Goal: Information Seeking & Learning: Compare options

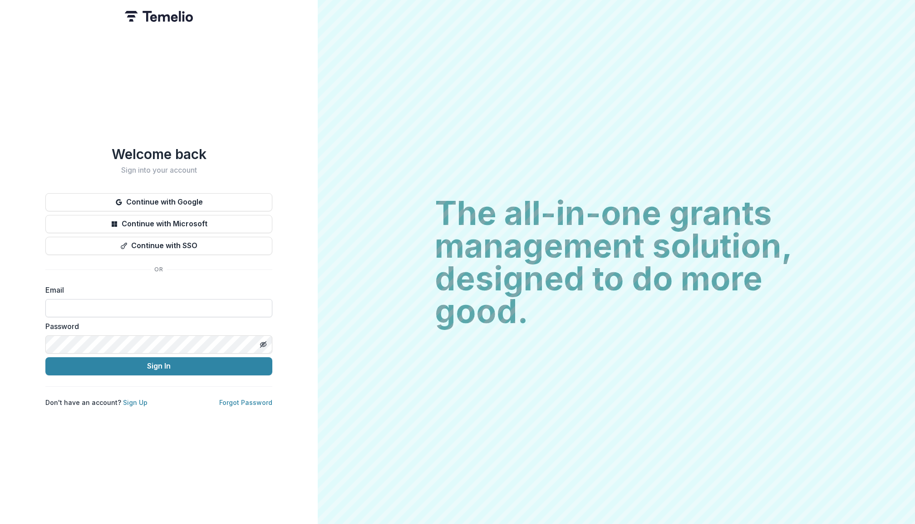
type input "**********"
click at [159, 362] on button "Sign In" at bounding box center [158, 366] width 227 height 18
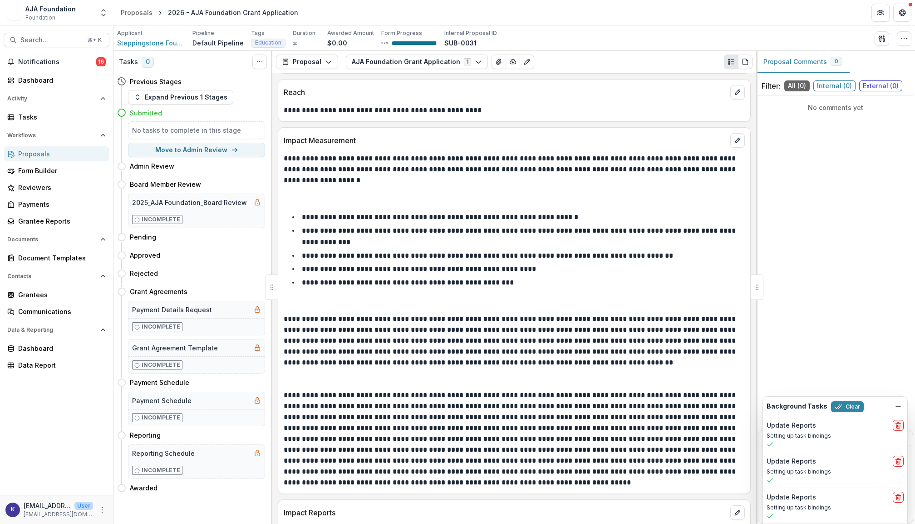
scroll to position [1725, 0]
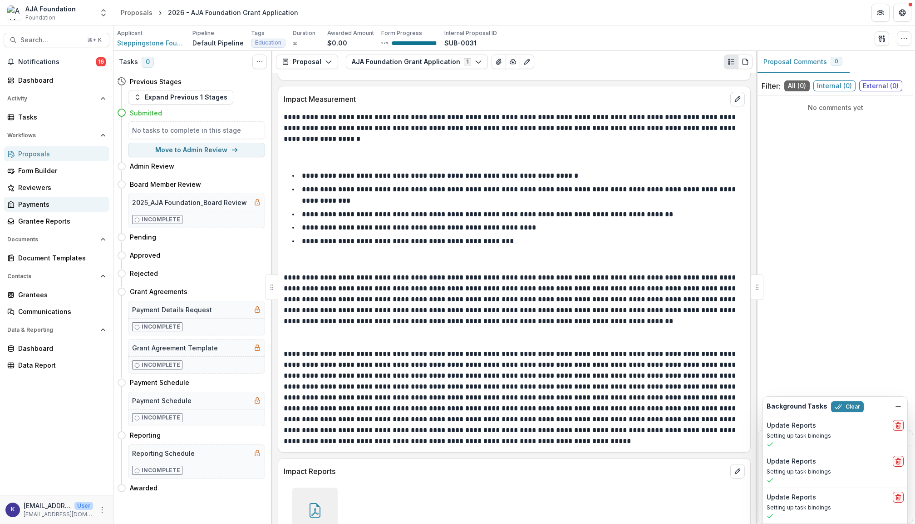
click at [45, 204] on div "Payments" at bounding box center [60, 204] width 84 height 10
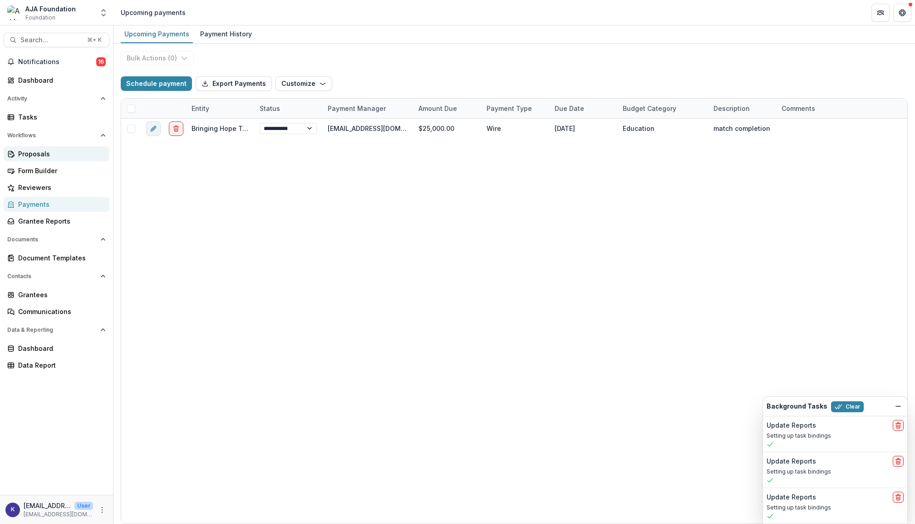
click at [44, 157] on div "Proposals" at bounding box center [60, 154] width 84 height 10
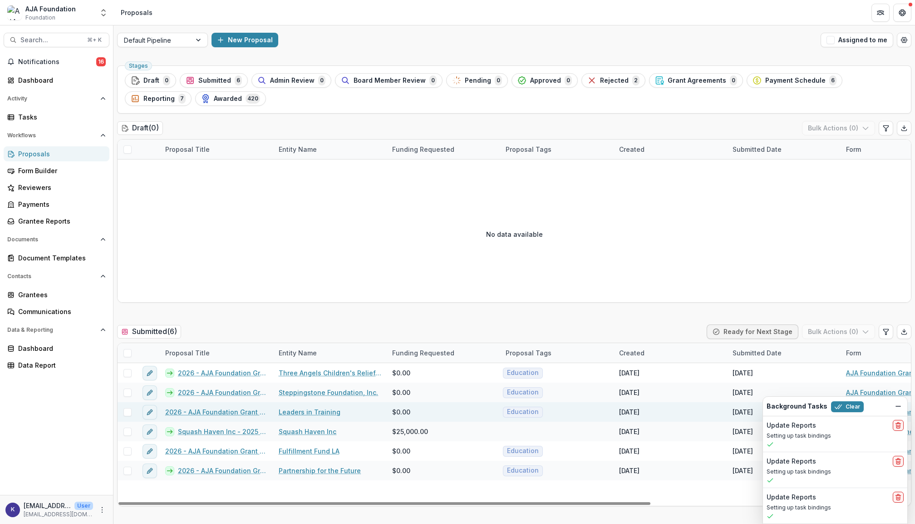
click at [234, 413] on link "2026 - AJA Foundation Grant Application" at bounding box center [216, 412] width 103 height 10
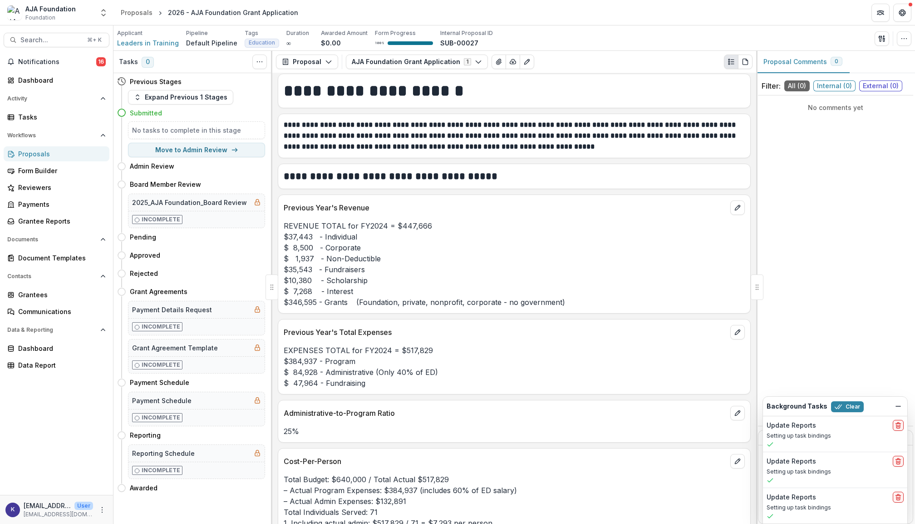
scroll to position [2233, 0]
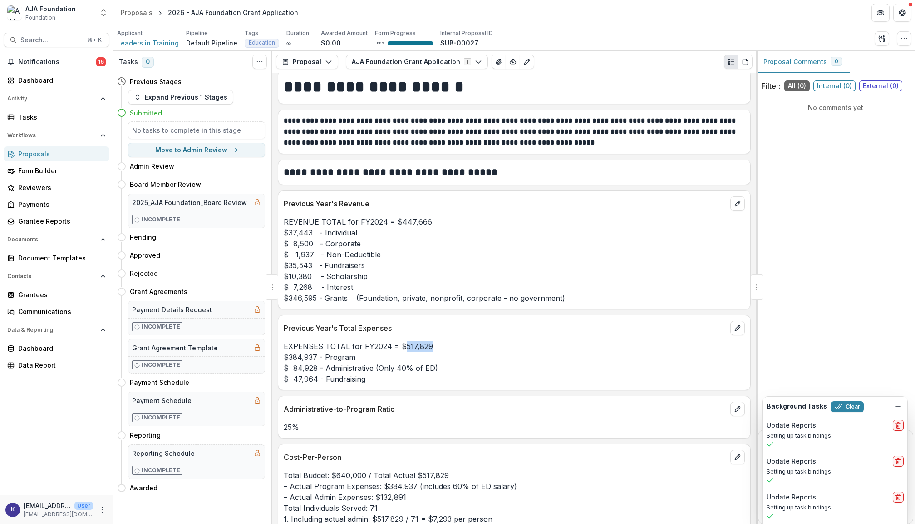
drag, startPoint x: 400, startPoint y: 338, endPoint x: 439, endPoint y: 336, distance: 38.6
click at [439, 341] on p "EXPENSES TOTAL for FY2024 = $517,829 $384,937 - Program $ 84,928 - Administrati…" at bounding box center [514, 363] width 461 height 44
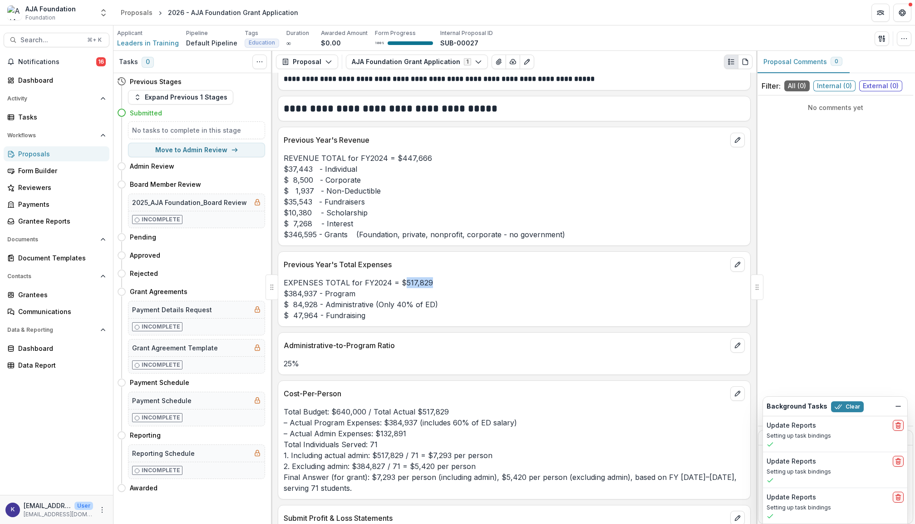
scroll to position [2298, 0]
drag, startPoint x: 418, startPoint y: 402, endPoint x: 458, endPoint y: 402, distance: 39.5
click at [458, 405] on p "Total Budget: $640,000 / Total Actual $517,829 – Actual Program Expenses: $384,…" at bounding box center [514, 448] width 461 height 87
copy p "517,829"
click at [64, 13] on div "AJA Foundation" at bounding box center [50, 9] width 50 height 10
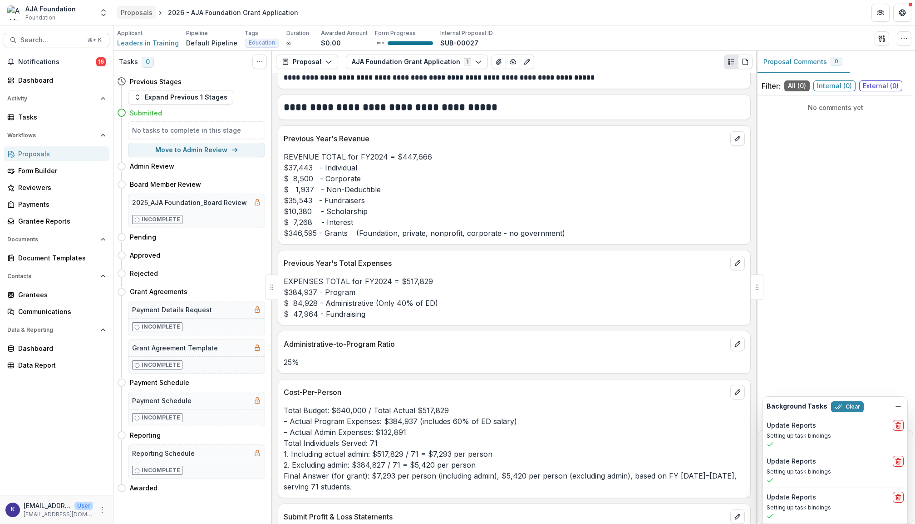
click at [140, 14] on div "Proposals" at bounding box center [137, 13] width 32 height 10
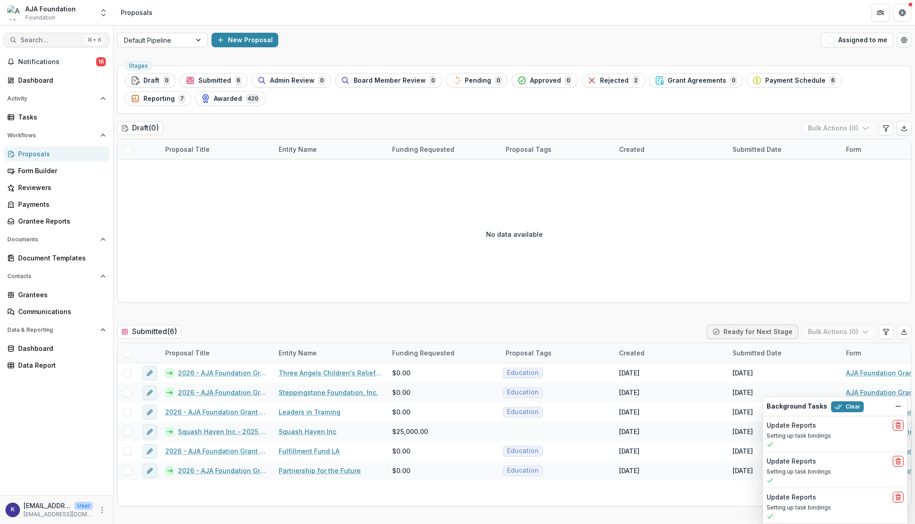
click at [65, 38] on span "Search..." at bounding box center [50, 40] width 61 height 8
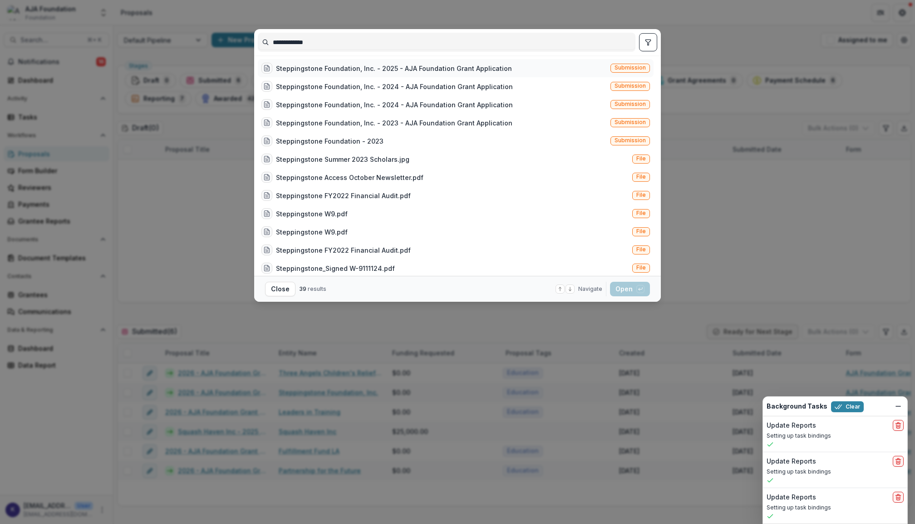
type input "**********"
click at [376, 64] on div "Steppingstone Foundation, Inc. - 2025 - AJA Foundation Grant Application" at bounding box center [394, 69] width 236 height 10
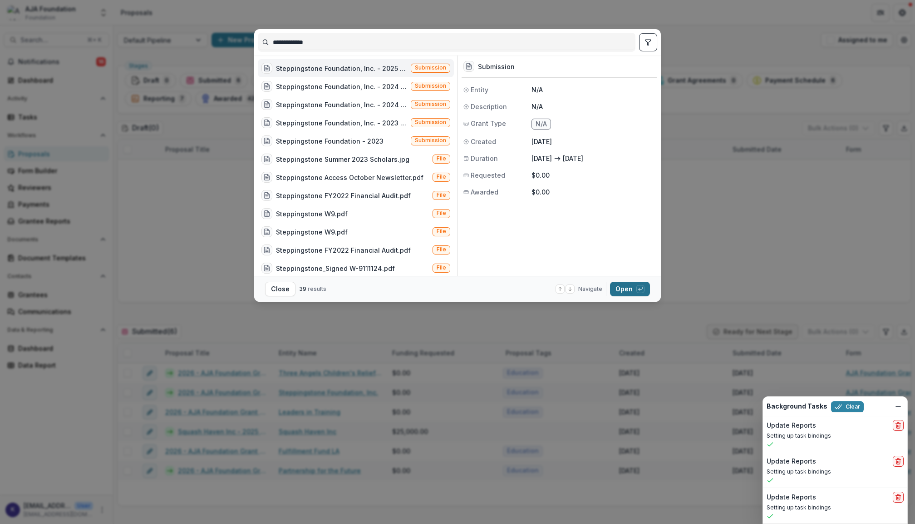
click at [632, 289] on button "Open with enter key" at bounding box center [630, 289] width 40 height 15
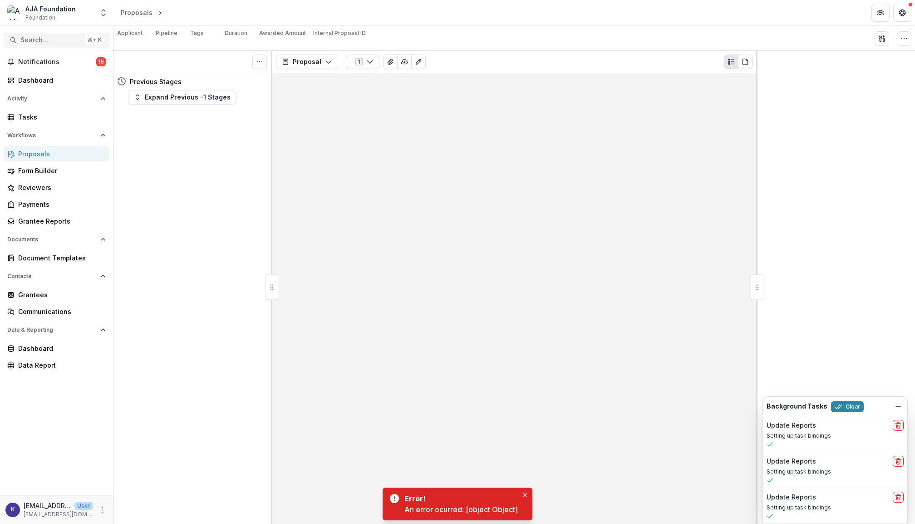
click at [57, 39] on span "Search..." at bounding box center [50, 40] width 61 height 8
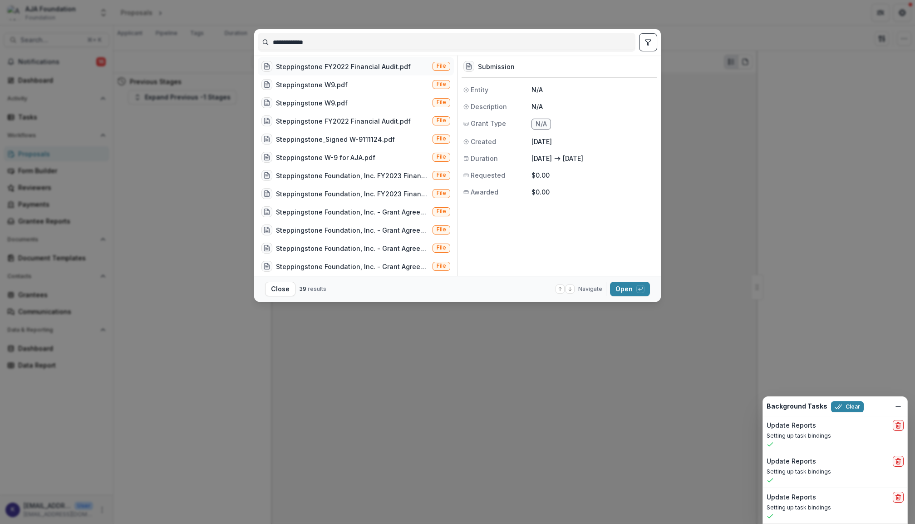
scroll to position [131, 0]
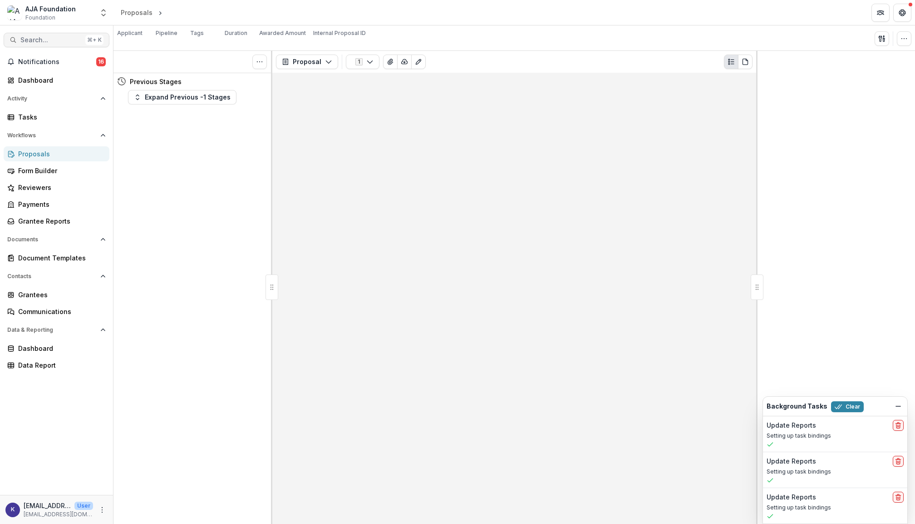
click at [53, 41] on span "Search..." at bounding box center [50, 40] width 61 height 8
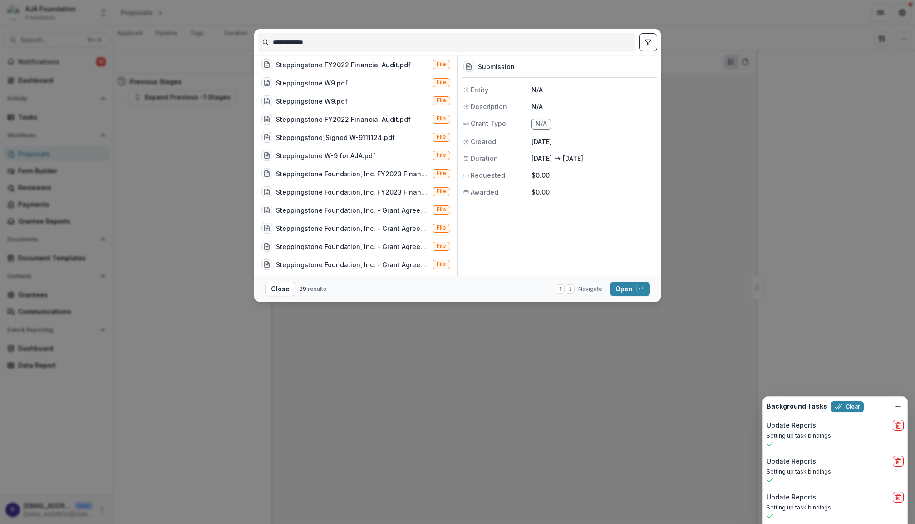
type input "**********"
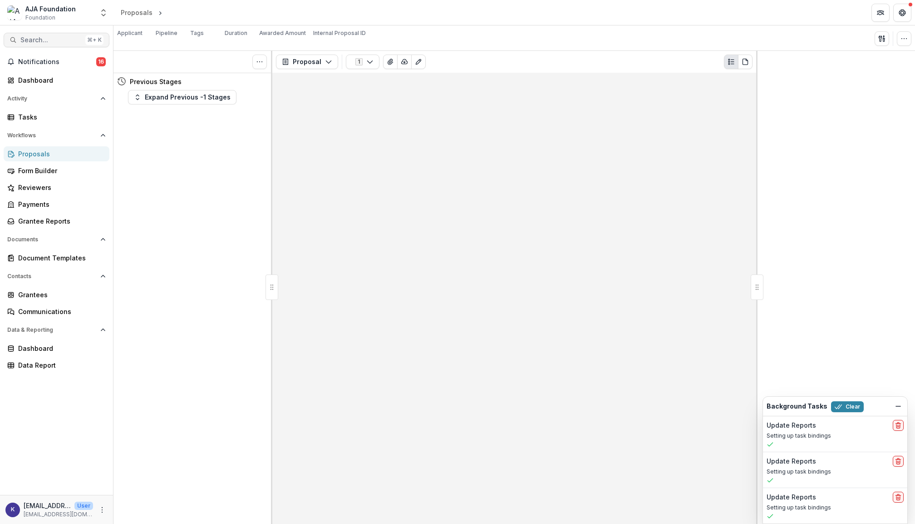
click at [71, 36] on span "Search..." at bounding box center [50, 40] width 61 height 8
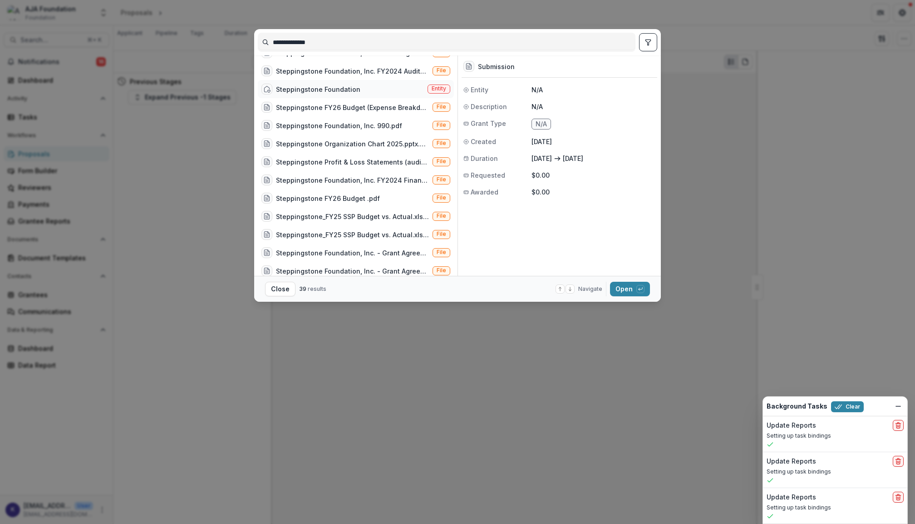
click at [345, 87] on div "Steppingstone Foundation" at bounding box center [318, 89] width 84 height 10
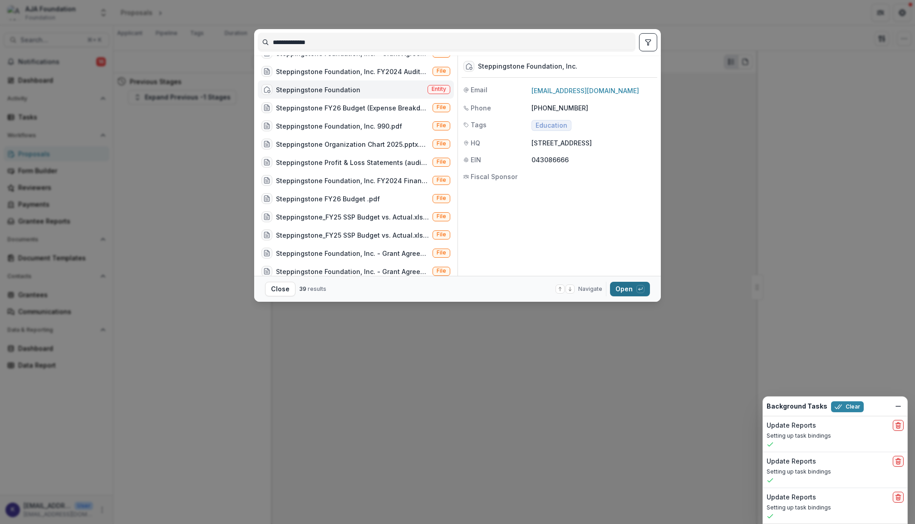
click at [627, 282] on button "Open with enter key" at bounding box center [630, 289] width 40 height 15
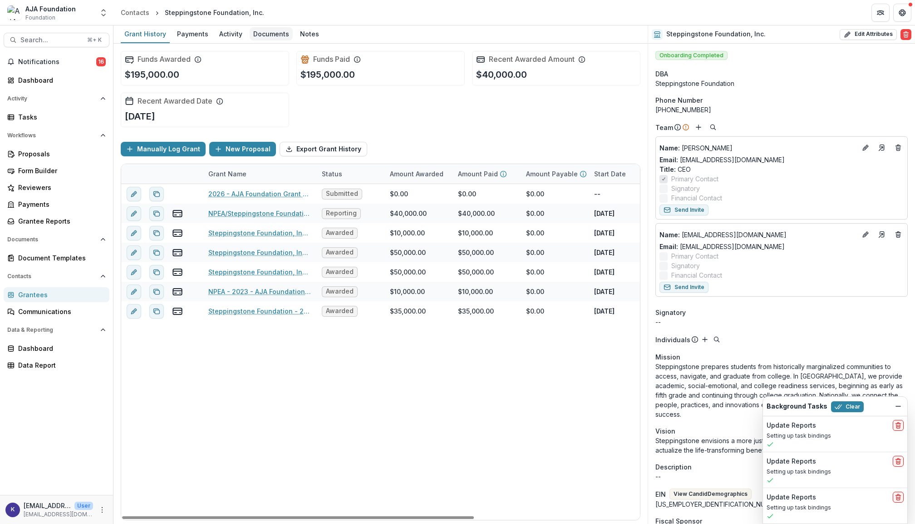
click at [280, 32] on div "Documents" at bounding box center [271, 33] width 43 height 13
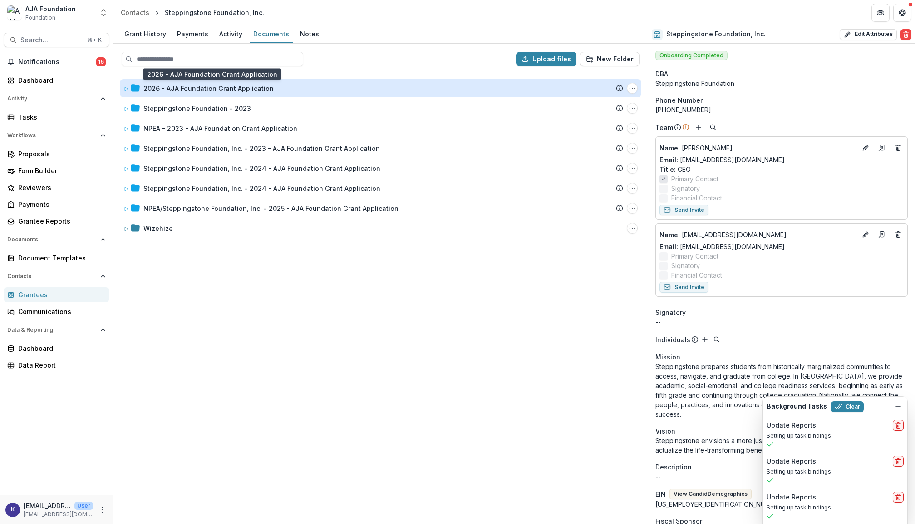
click at [209, 91] on div "2026 - AJA Foundation Grant Application" at bounding box center [208, 89] width 130 height 10
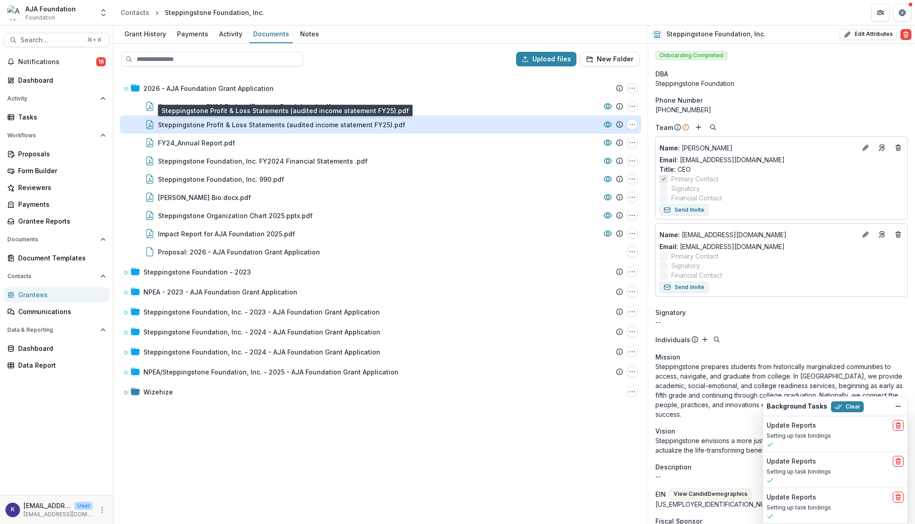
click at [246, 123] on div "Steppingstone Profit & Loss Statements (audited income statement FY25).pdf" at bounding box center [281, 125] width 247 height 10
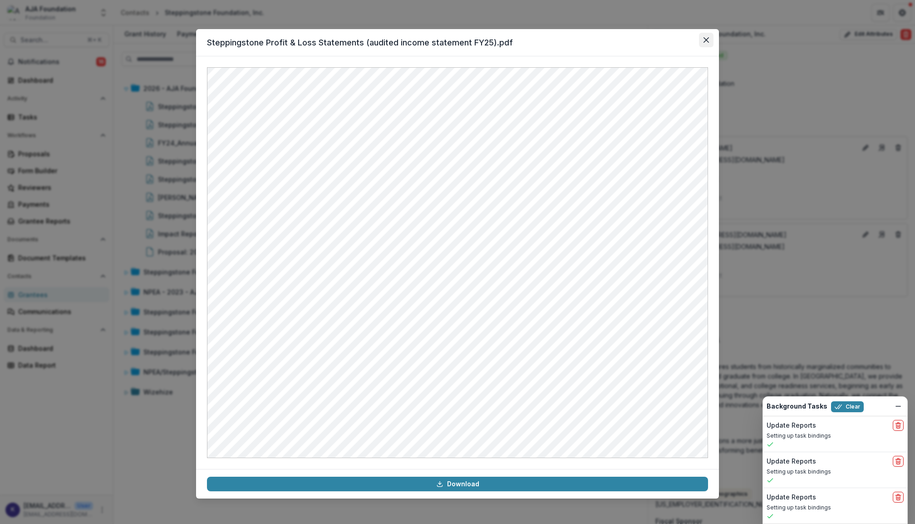
click at [706, 39] on icon "Close" at bounding box center [706, 39] width 5 height 5
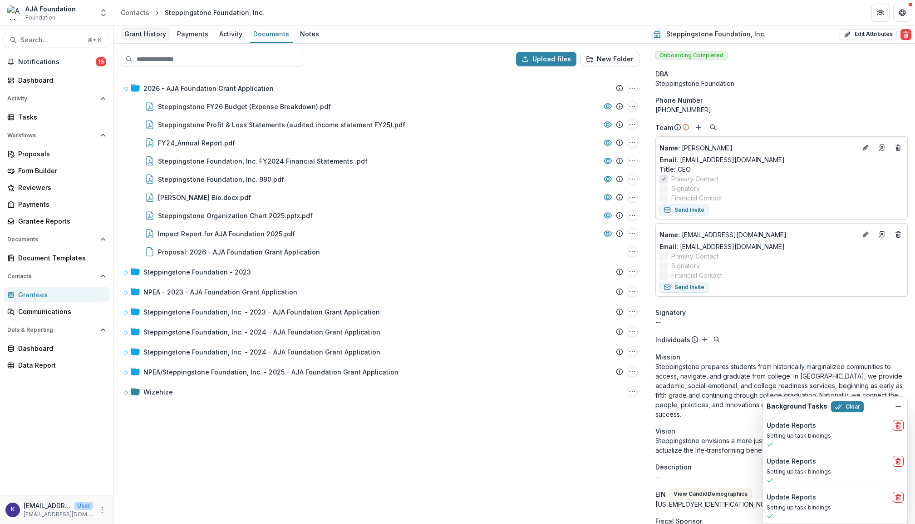
click at [148, 35] on div "Grant History" at bounding box center [145, 33] width 49 height 13
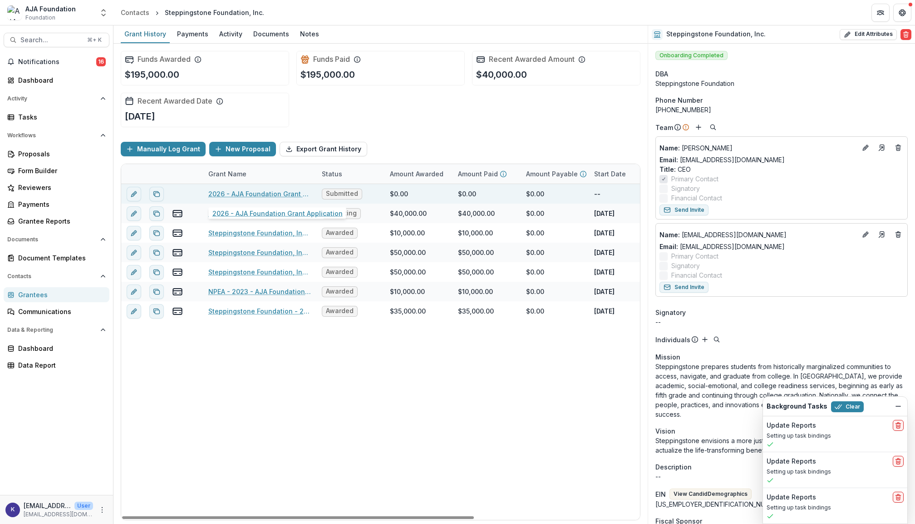
click at [281, 195] on link "2026 - AJA Foundation Grant Application" at bounding box center [259, 194] width 103 height 10
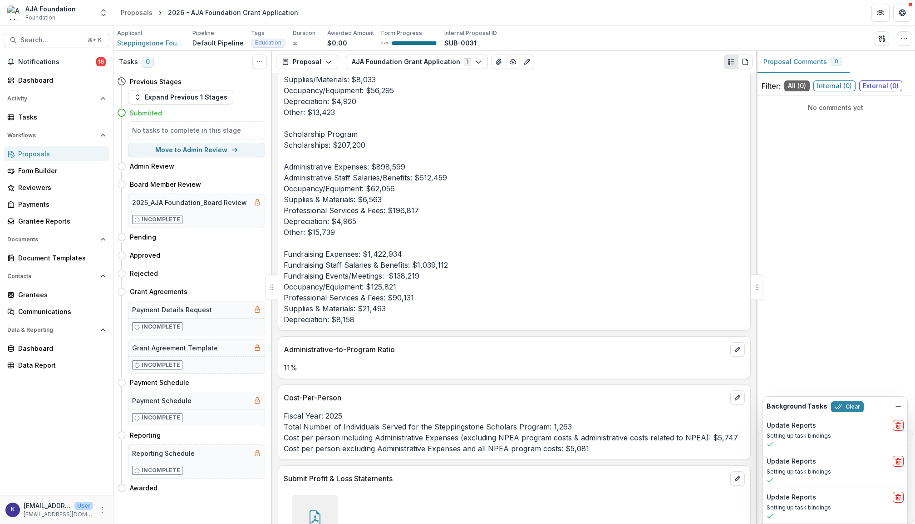
scroll to position [2671, 0]
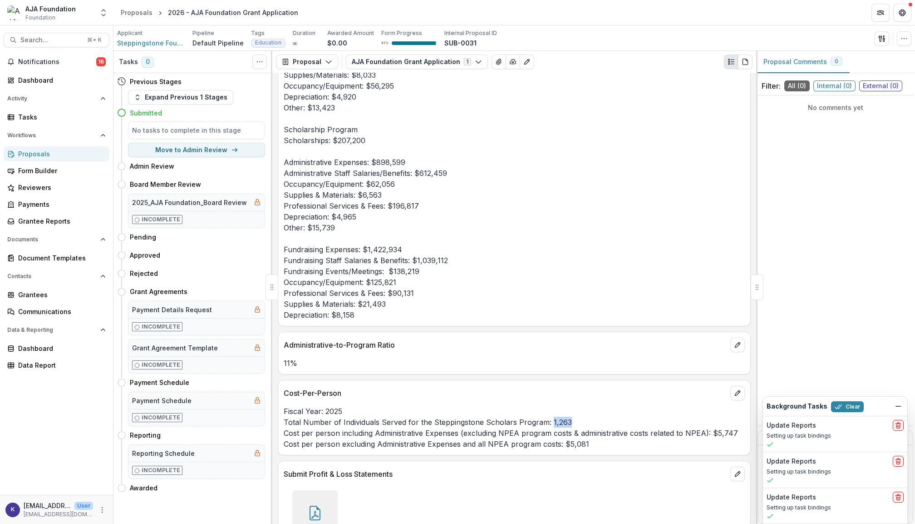
drag, startPoint x: 548, startPoint y: 418, endPoint x: 571, endPoint y: 417, distance: 23.2
click at [571, 417] on p "Fiscal Year: 2025 Total Number of Individuals Served for the Steppingstone Scho…" at bounding box center [514, 427] width 461 height 44
copy p "1,263"
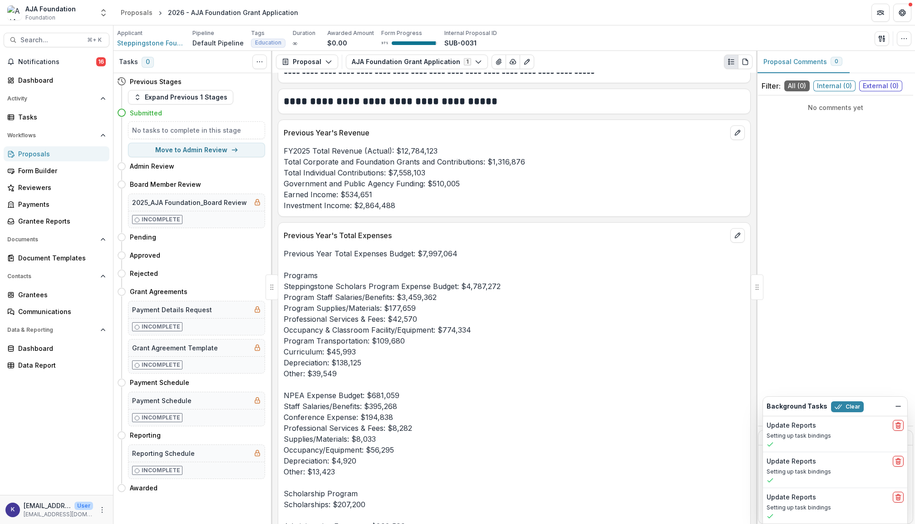
scroll to position [2303, 0]
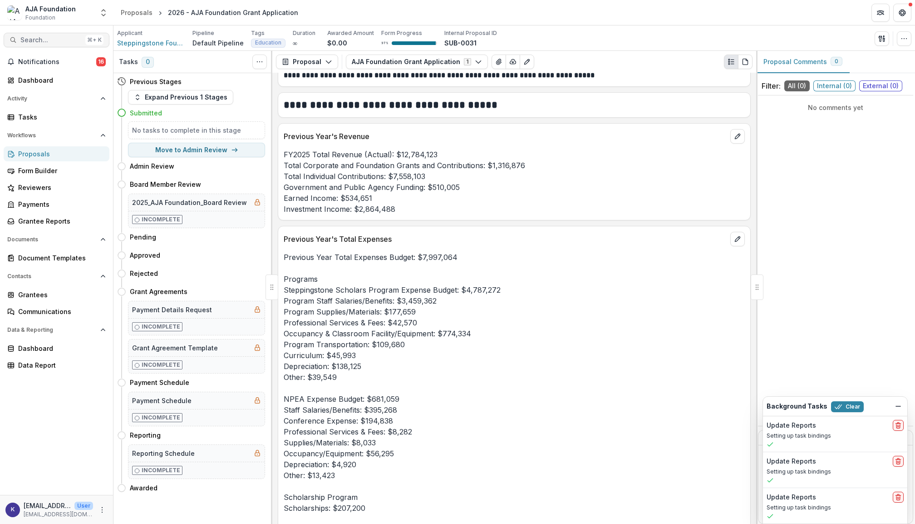
click at [57, 37] on span "Search..." at bounding box center [50, 40] width 61 height 8
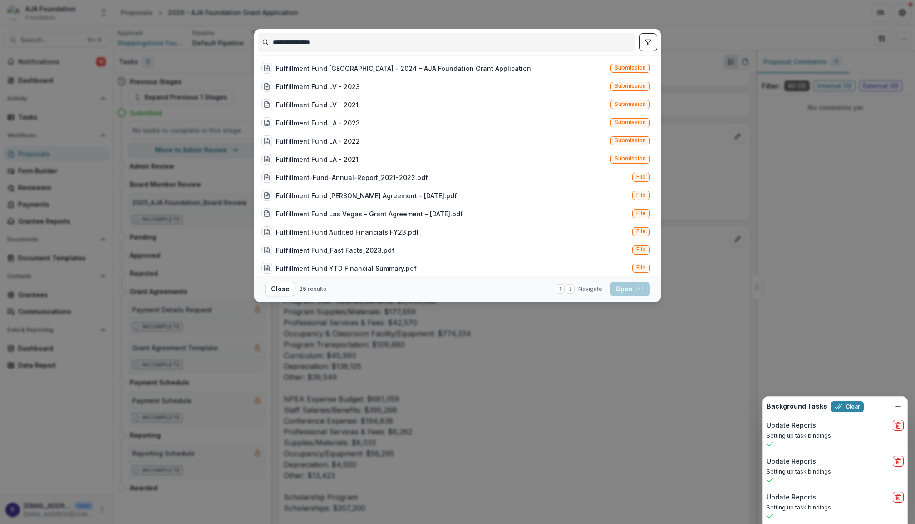
scroll to position [0, 0]
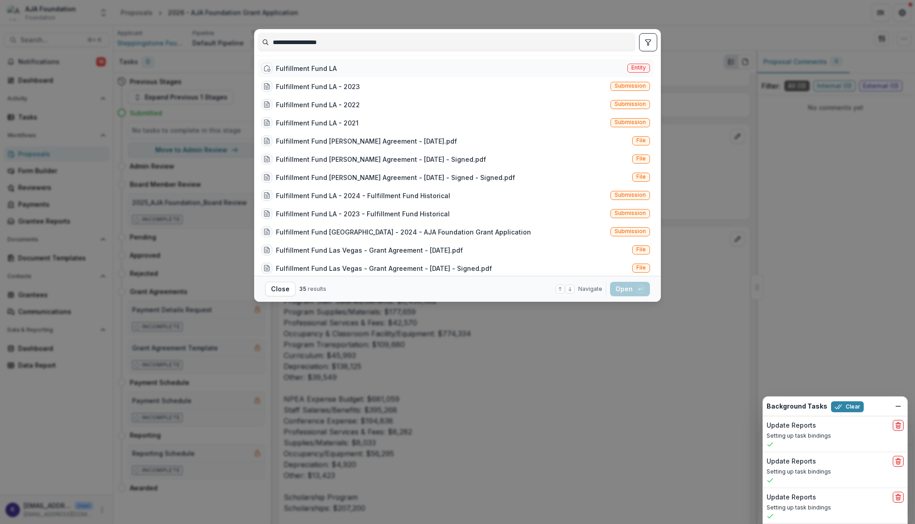
type input "**********"
click at [345, 65] on div "Fulfillment Fund LA Entity" at bounding box center [456, 68] width 396 height 18
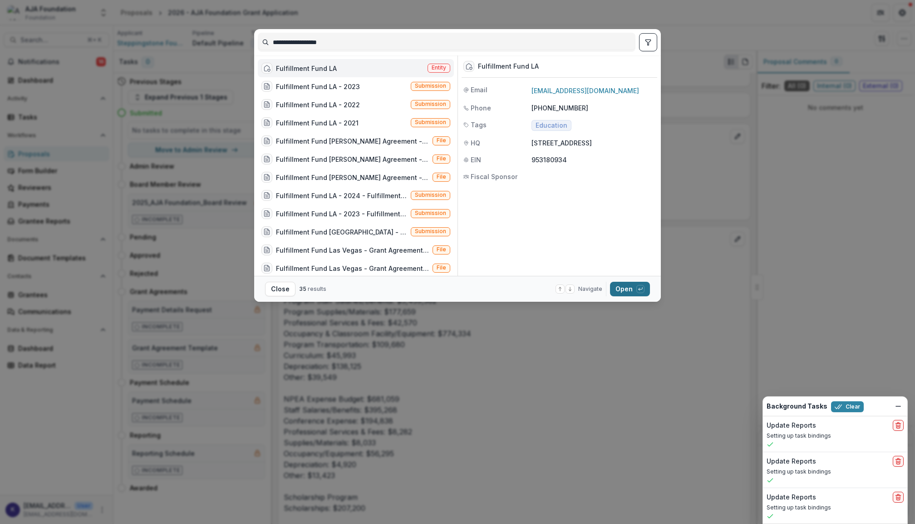
click at [628, 291] on button "Open with enter key" at bounding box center [630, 289] width 40 height 15
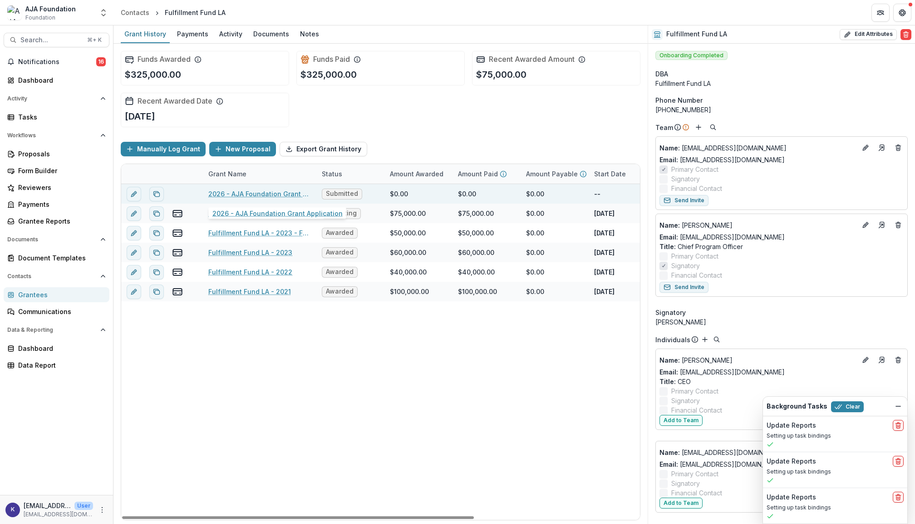
click at [288, 193] on link "2026 - AJA Foundation Grant Application" at bounding box center [259, 194] width 103 height 10
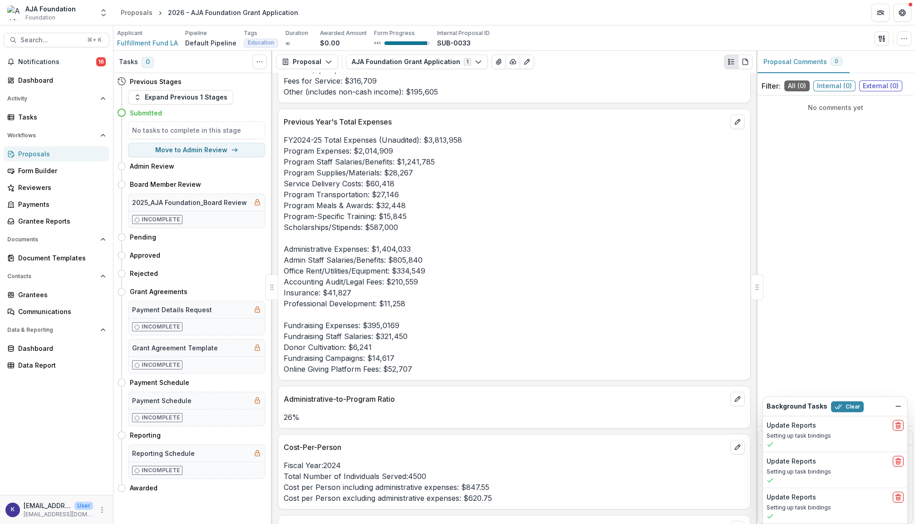
scroll to position [2581, 0]
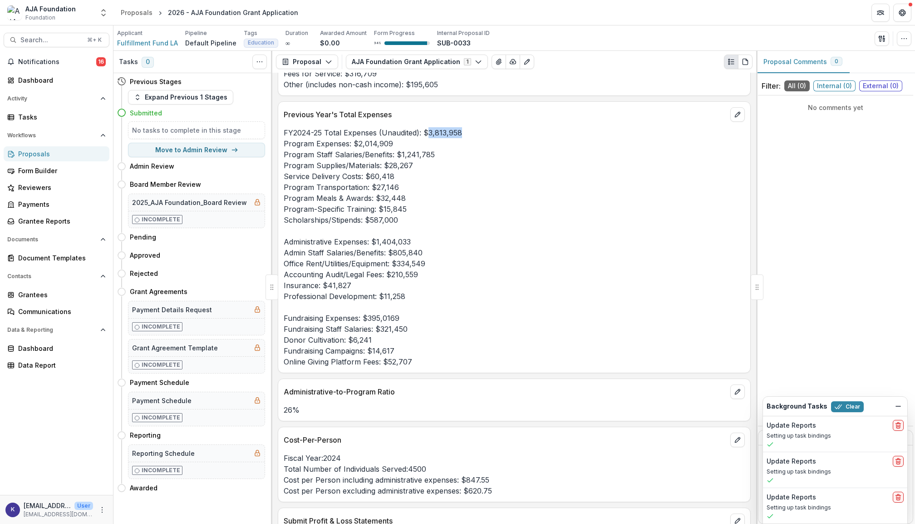
drag, startPoint x: 429, startPoint y: 138, endPoint x: 474, endPoint y: 137, distance: 45.4
click at [474, 137] on p "FY2024-25 Total Expenses (Unaudited): $3,813,958 Program Expenses: $2,014,909 P…" at bounding box center [514, 247] width 461 height 240
copy p "3,813,958"
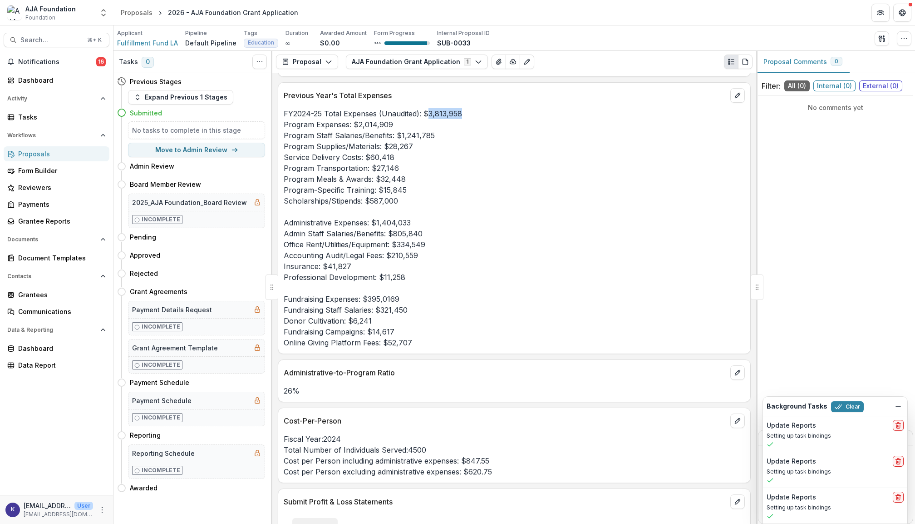
scroll to position [2602, 0]
click at [64, 42] on span "Search..." at bounding box center [50, 40] width 61 height 8
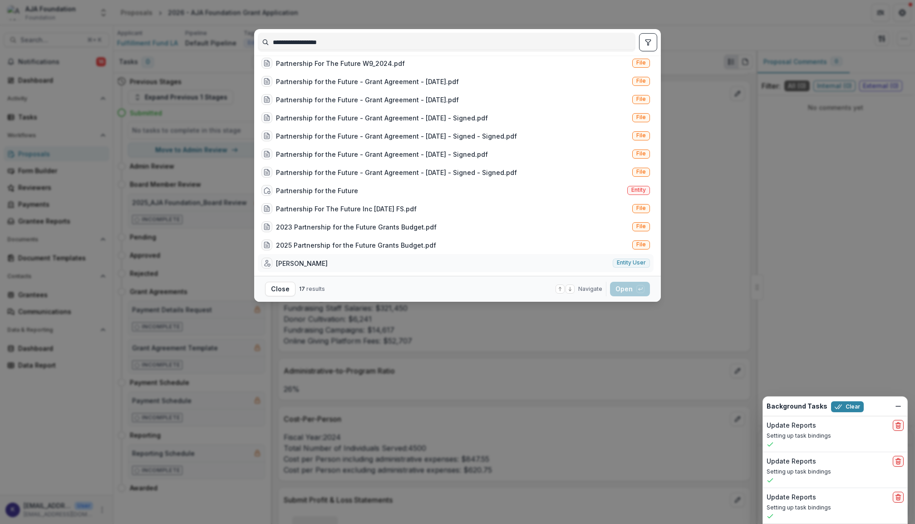
scroll to position [96, 0]
type input "**********"
click at [395, 190] on div "Partnership for the Future Entity" at bounding box center [456, 190] width 396 height 18
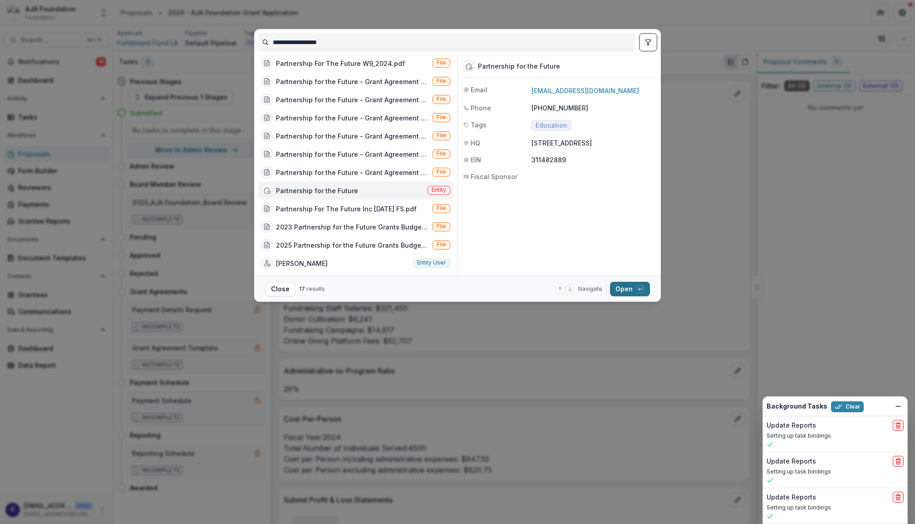
click at [626, 291] on button "Open with enter key" at bounding box center [630, 289] width 40 height 15
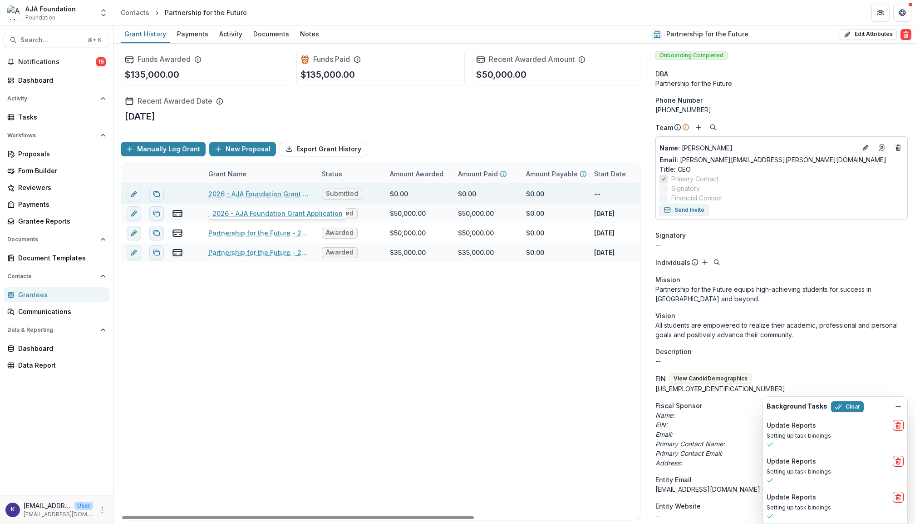
click at [269, 196] on link "2026 - AJA Foundation Grant Application" at bounding box center [259, 194] width 103 height 10
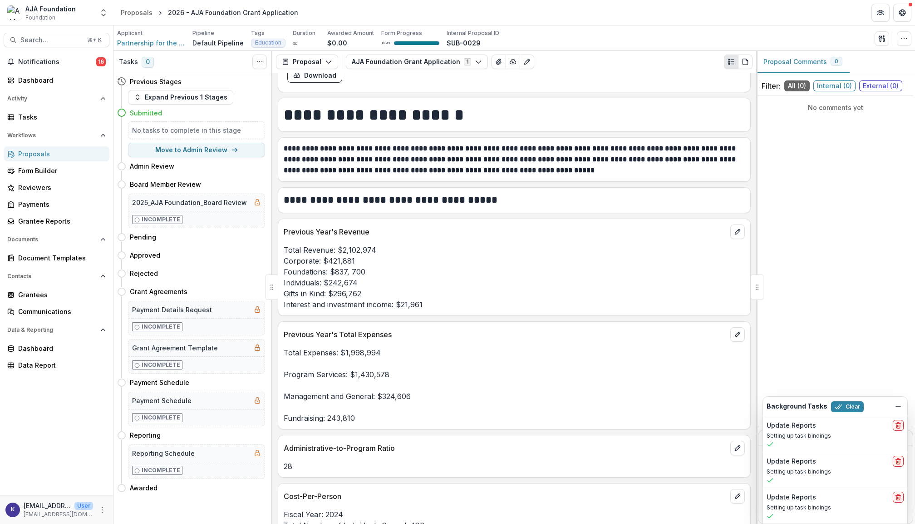
scroll to position [2047, 0]
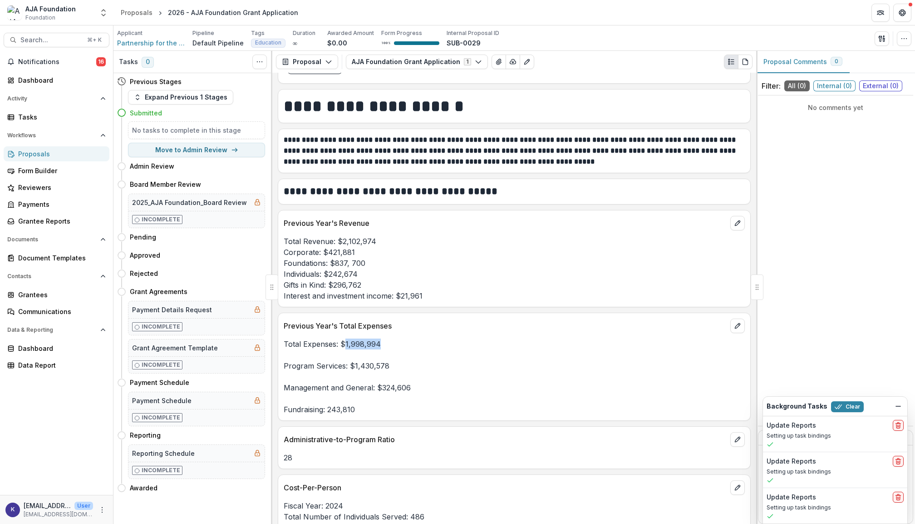
drag, startPoint x: 344, startPoint y: 350, endPoint x: 385, endPoint y: 350, distance: 41.8
click at [385, 350] on p "Total Expenses: $1,998,994 Program Services: $1,430,578 Management and General:…" at bounding box center [514, 376] width 461 height 76
copy p "1,998,994"
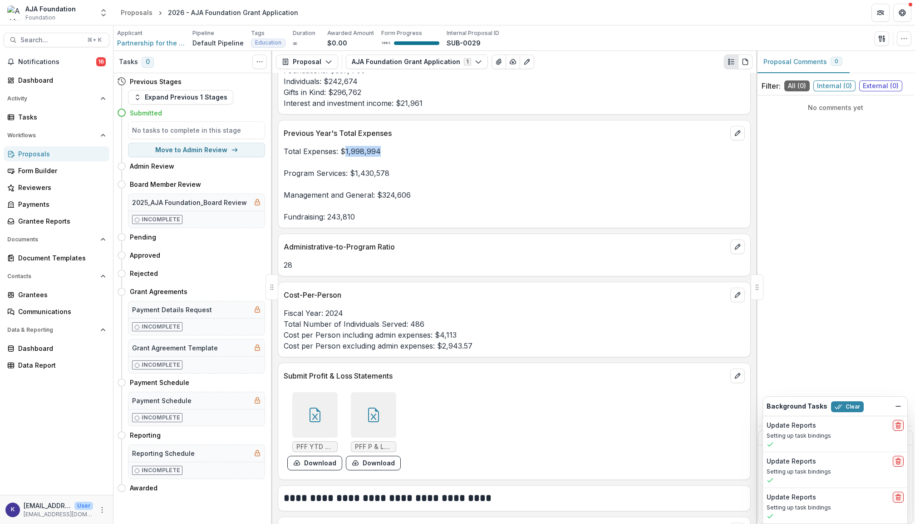
scroll to position [2244, 0]
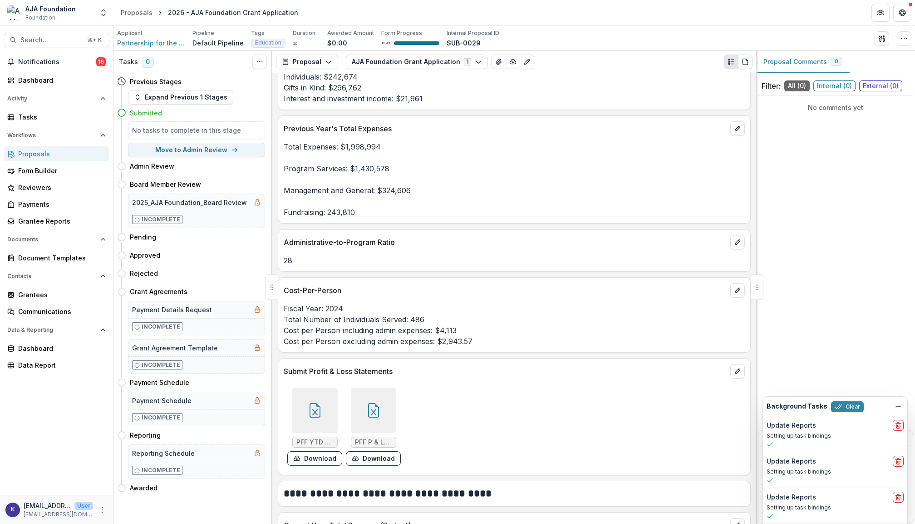
click at [320, 416] on icon at bounding box center [315, 410] width 11 height 15
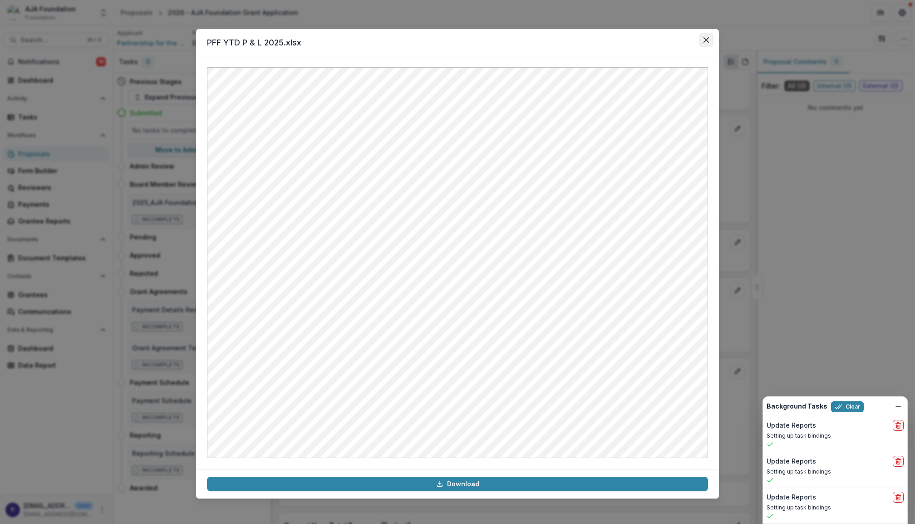
click at [707, 39] on icon "Close" at bounding box center [706, 39] width 5 height 5
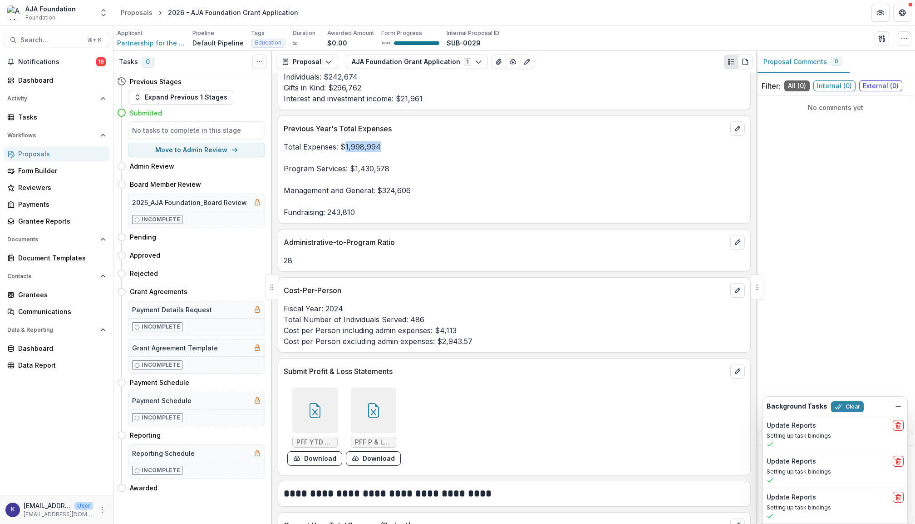
drag, startPoint x: 344, startPoint y: 153, endPoint x: 385, endPoint y: 153, distance: 40.9
click at [385, 153] on p "Total Expenses: $1,998,994 Program Services: $1,430,578 Management and General:…" at bounding box center [514, 179] width 461 height 76
copy p "1,998,994"
click at [62, 42] on span "Search..." at bounding box center [50, 40] width 61 height 8
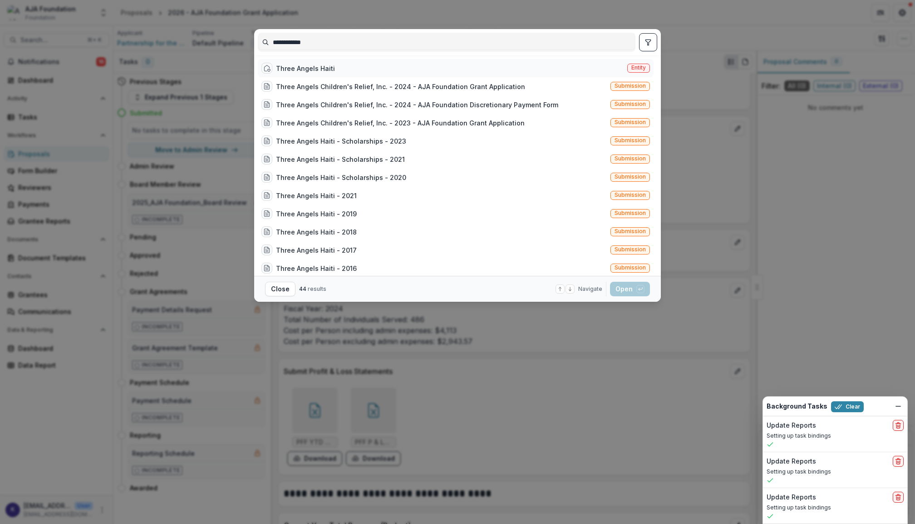
type input "**********"
click at [341, 73] on div "Three Angels Haiti Entity" at bounding box center [456, 68] width 396 height 18
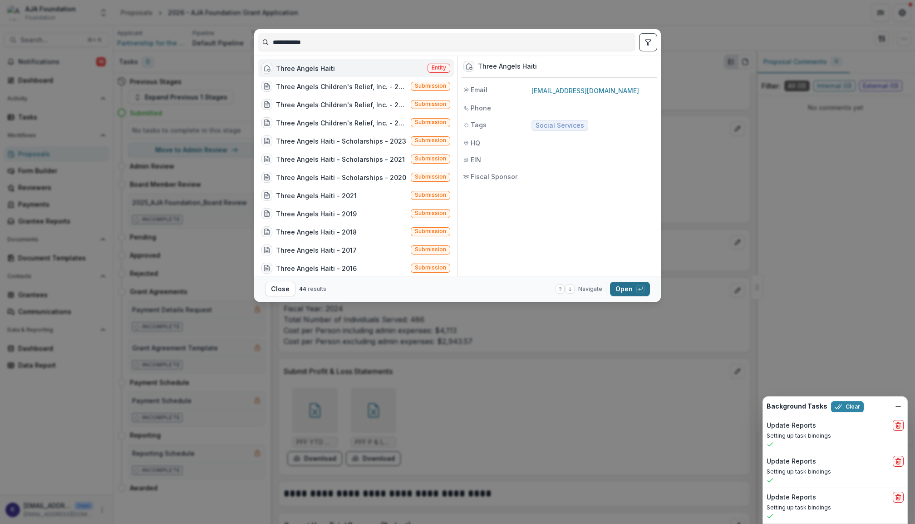
click at [630, 286] on button "Open with enter key" at bounding box center [630, 289] width 40 height 15
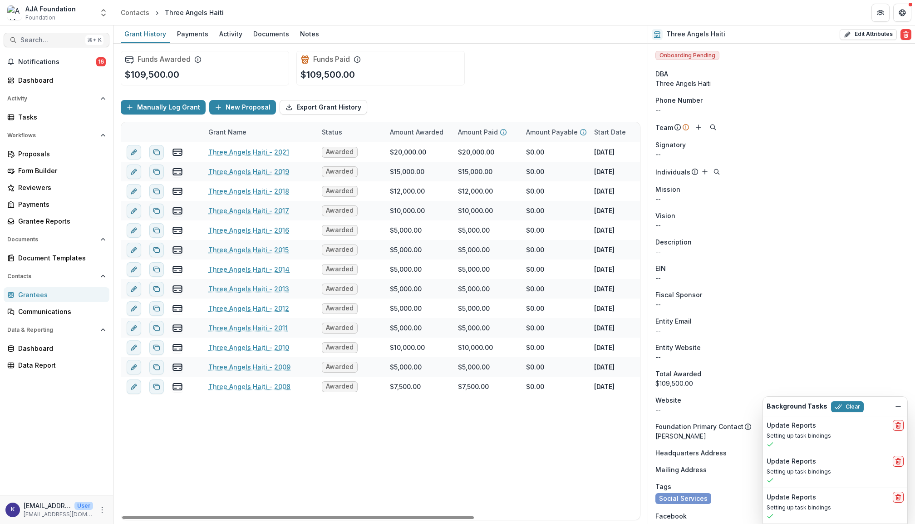
click at [64, 43] on span "Search..." at bounding box center [50, 40] width 61 height 8
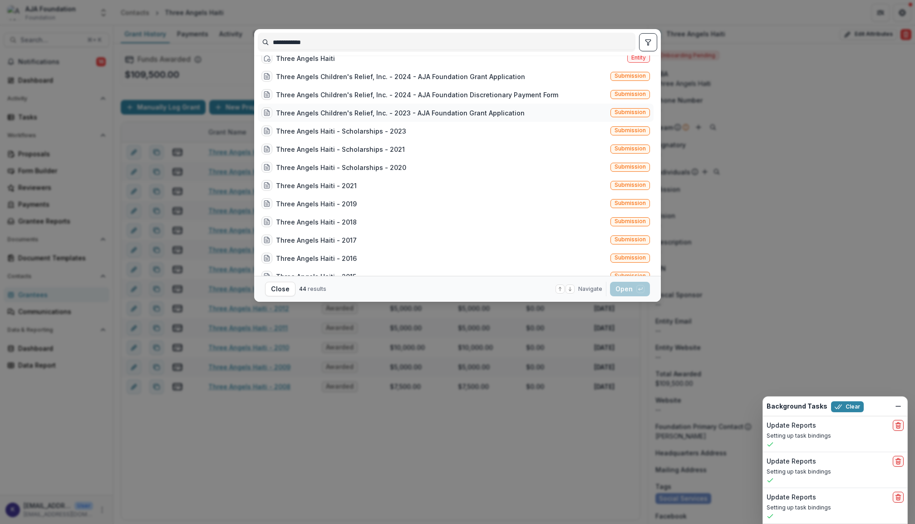
scroll to position [9, 0]
type input "**********"
click at [33, 77] on div "**********" at bounding box center [457, 262] width 915 height 524
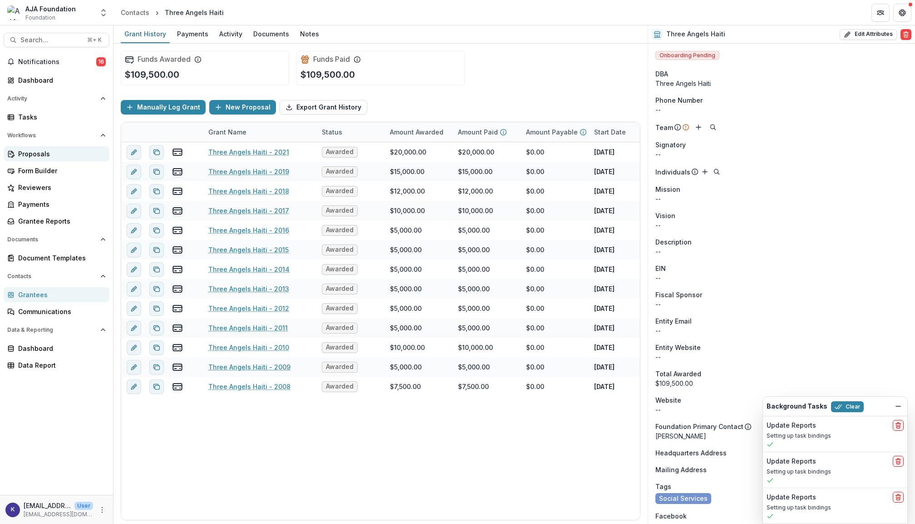
click at [45, 146] on link "Proposals" at bounding box center [57, 153] width 106 height 15
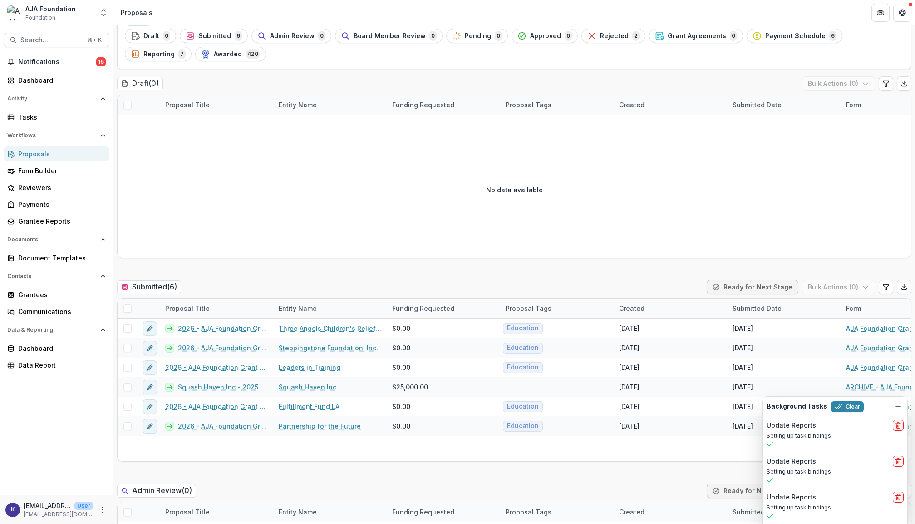
scroll to position [46, 0]
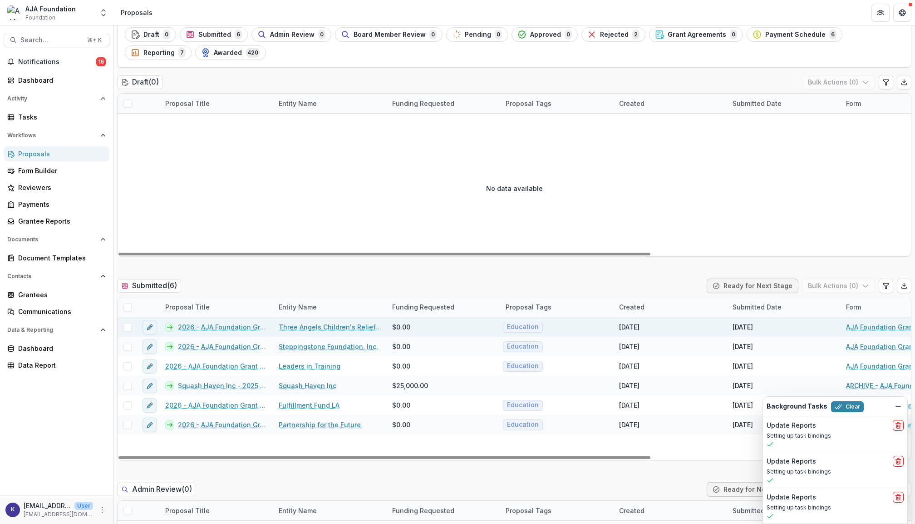
click at [242, 329] on link "2026 - AJA Foundation Grant Application" at bounding box center [223, 327] width 90 height 10
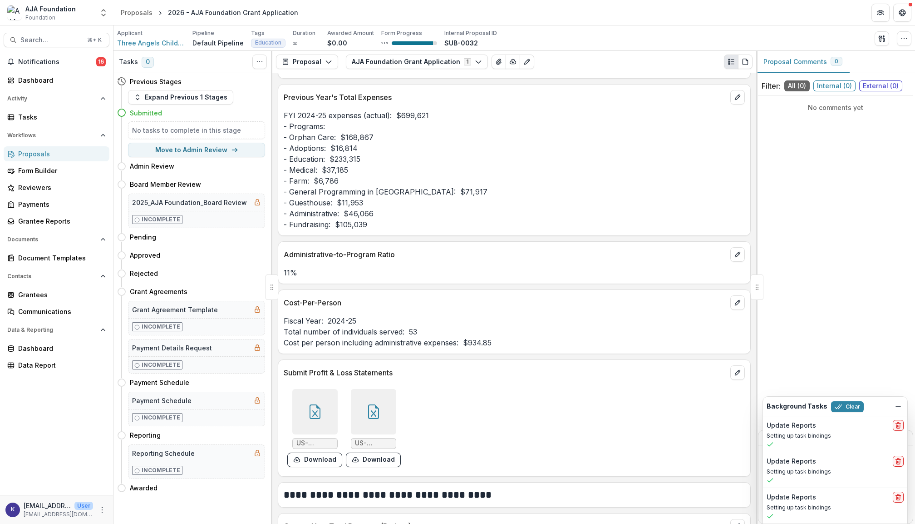
scroll to position [2548, 0]
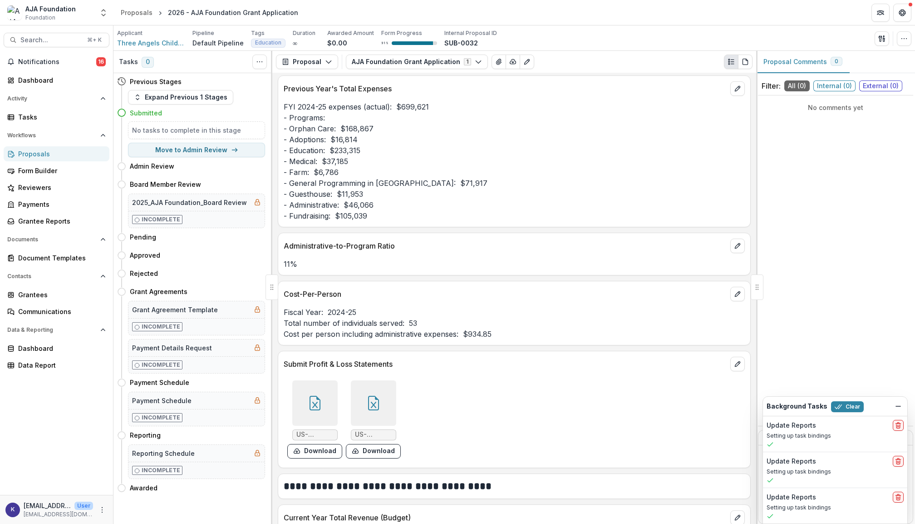
click at [316, 402] on div at bounding box center [314, 402] width 45 height 45
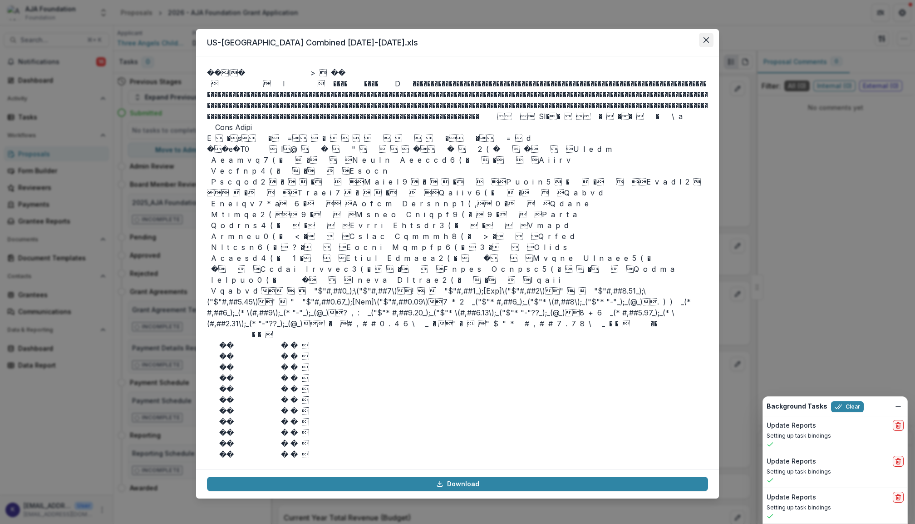
click at [705, 40] on icon "Close" at bounding box center [706, 39] width 5 height 5
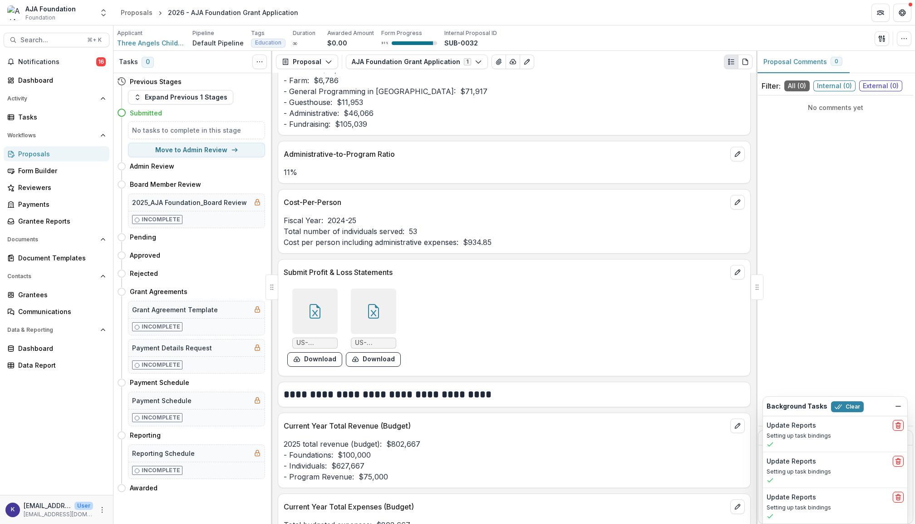
scroll to position [2654, 0]
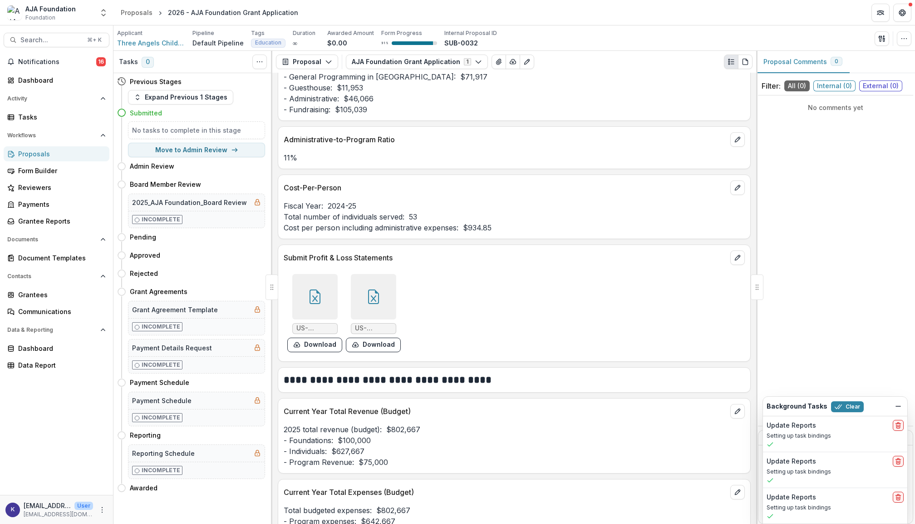
click at [359, 298] on div at bounding box center [373, 296] width 45 height 45
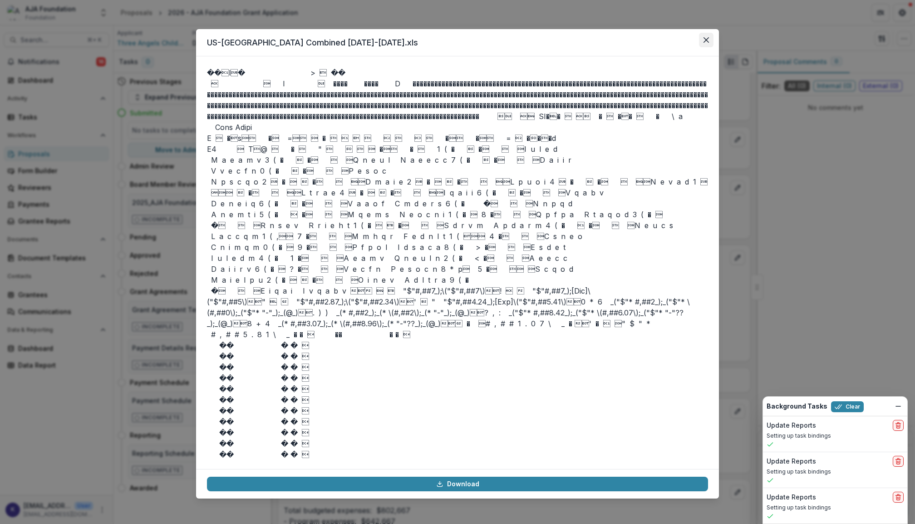
click at [707, 44] on button "Close" at bounding box center [706, 40] width 15 height 15
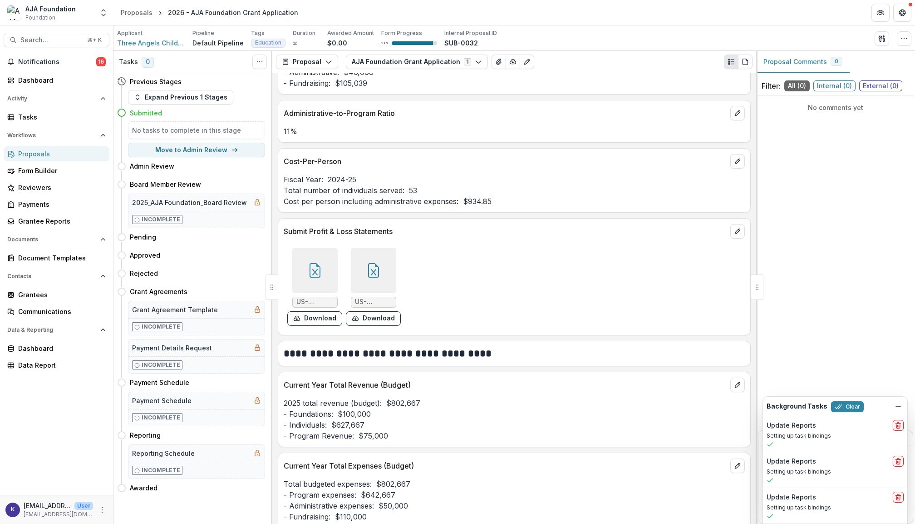
scroll to position [2688, 0]
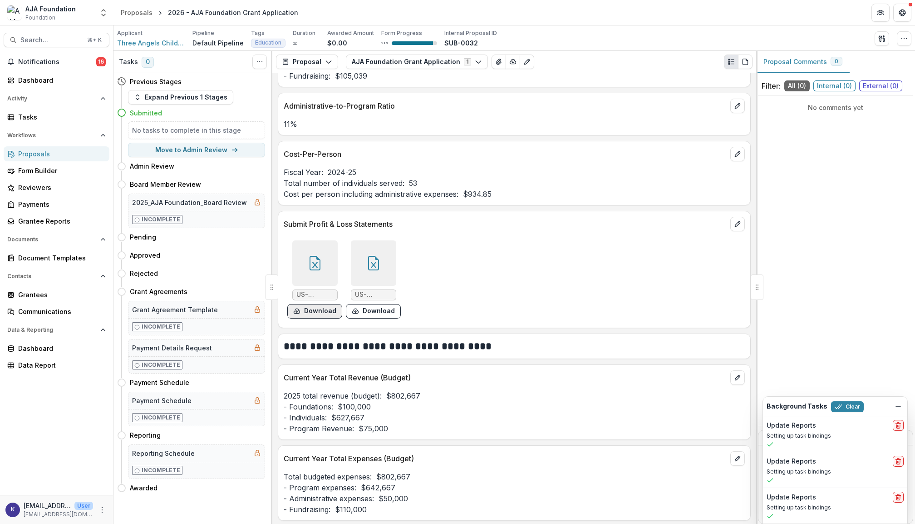
click at [325, 318] on button "Download" at bounding box center [314, 311] width 55 height 15
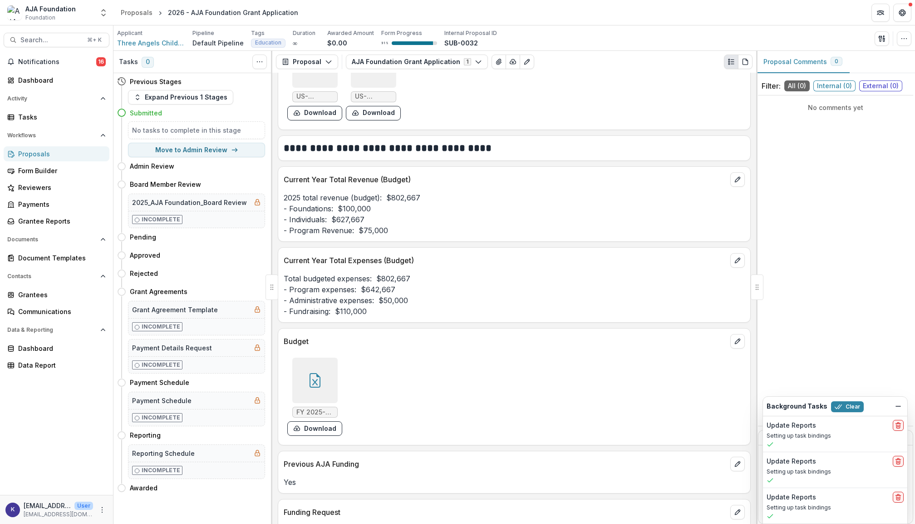
scroll to position [2887, 0]
click at [317, 382] on icon at bounding box center [315, 379] width 15 height 15
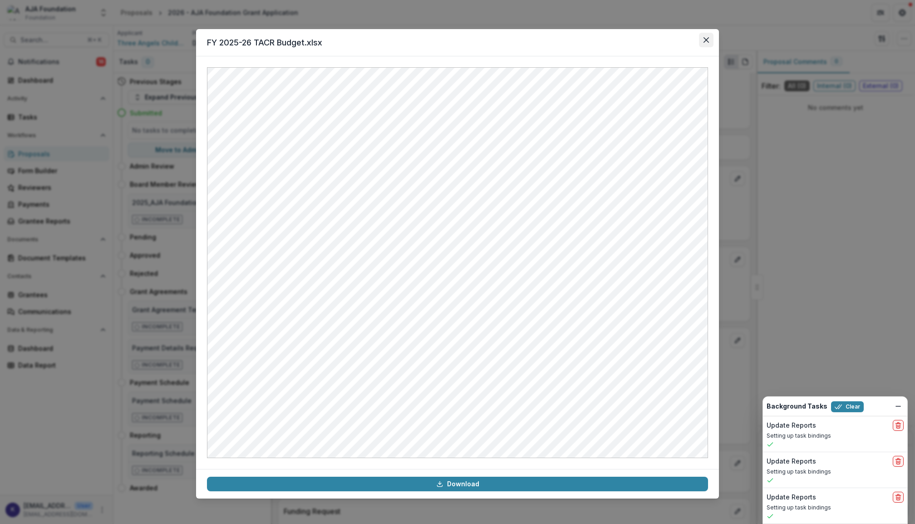
click at [705, 39] on icon "Close" at bounding box center [706, 39] width 5 height 5
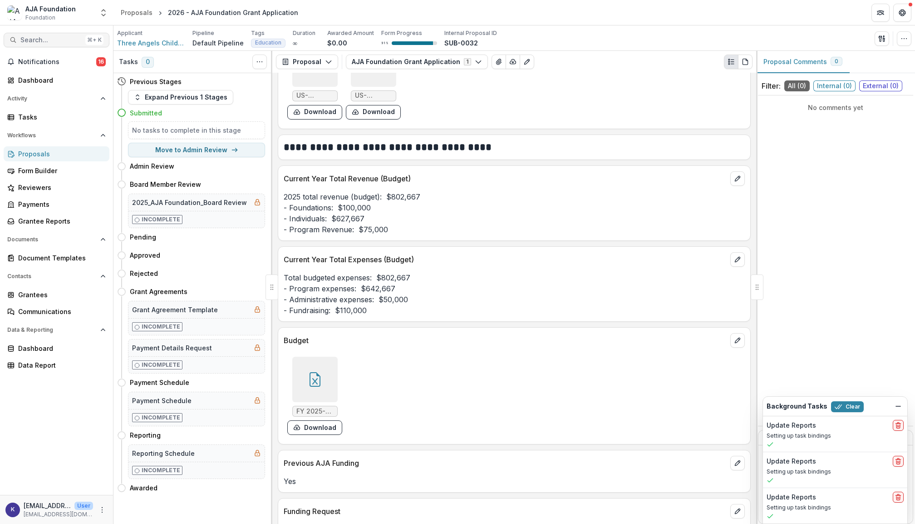
click at [35, 37] on span "Search..." at bounding box center [50, 40] width 61 height 8
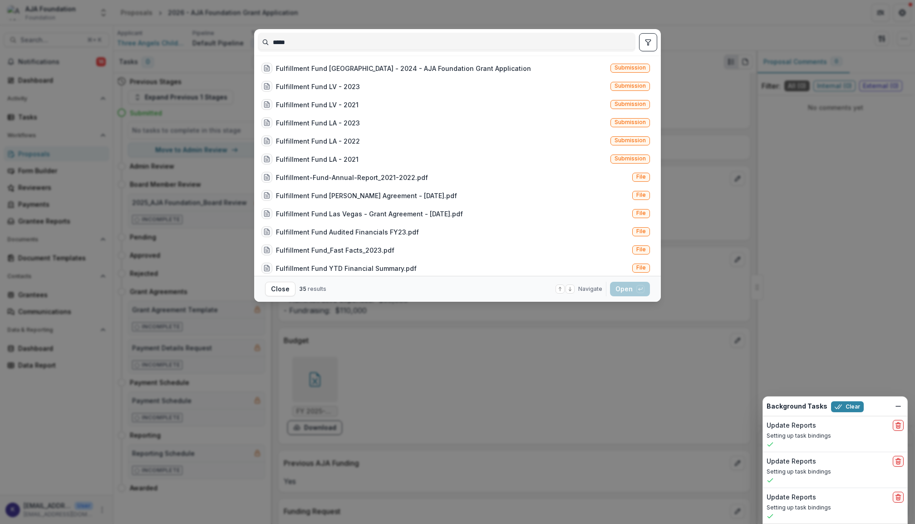
type input "*****"
click at [81, 66] on div "***** Fulfillment Fund [GEOGRAPHIC_DATA] - 2024 - AJA Foundation Grant Applicat…" at bounding box center [457, 262] width 915 height 524
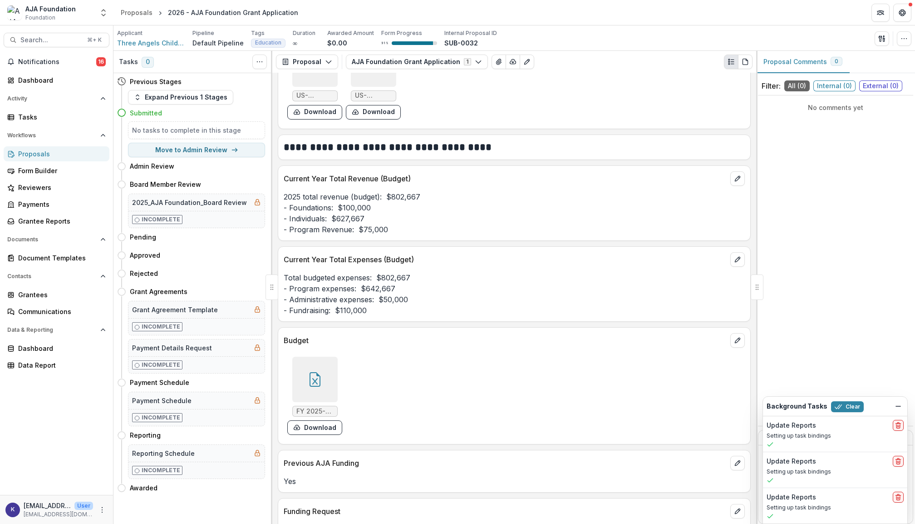
click at [46, 153] on div "Proposals" at bounding box center [60, 154] width 84 height 10
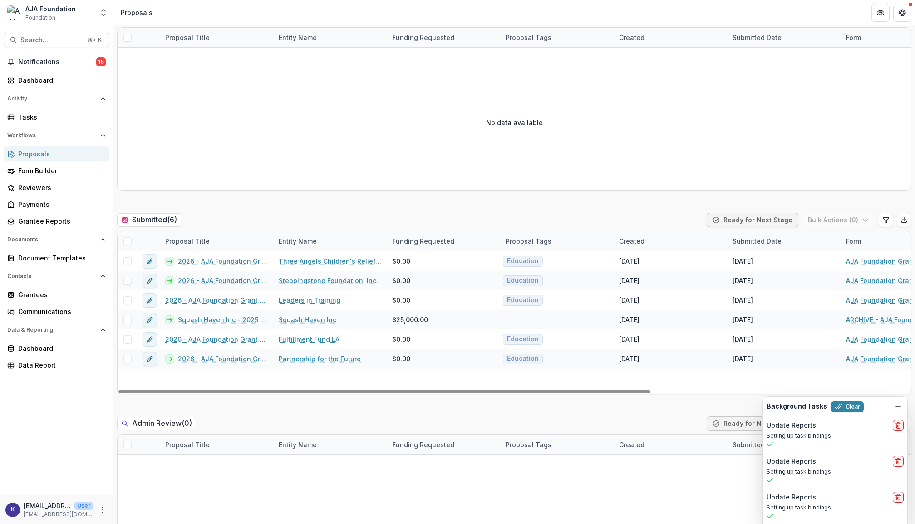
scroll to position [113, 0]
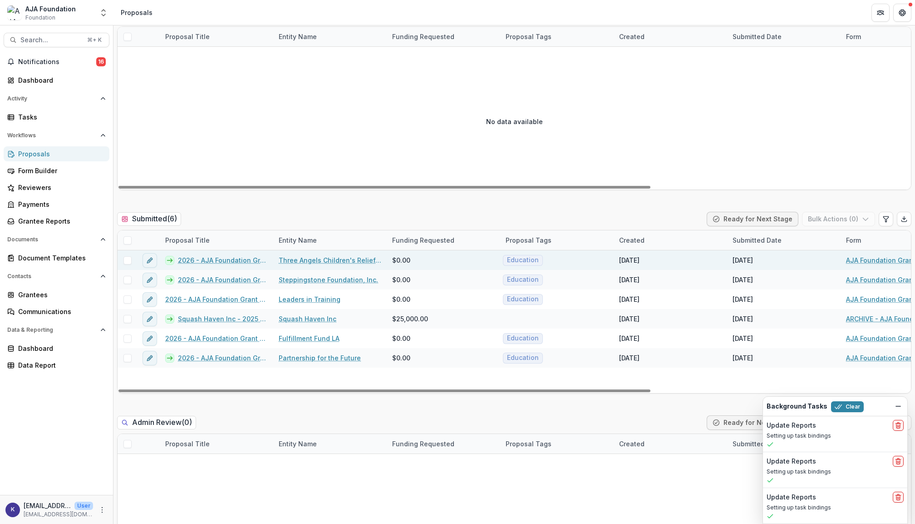
click at [244, 260] on link "2026 - AJA Foundation Grant Application" at bounding box center [223, 260] width 90 height 10
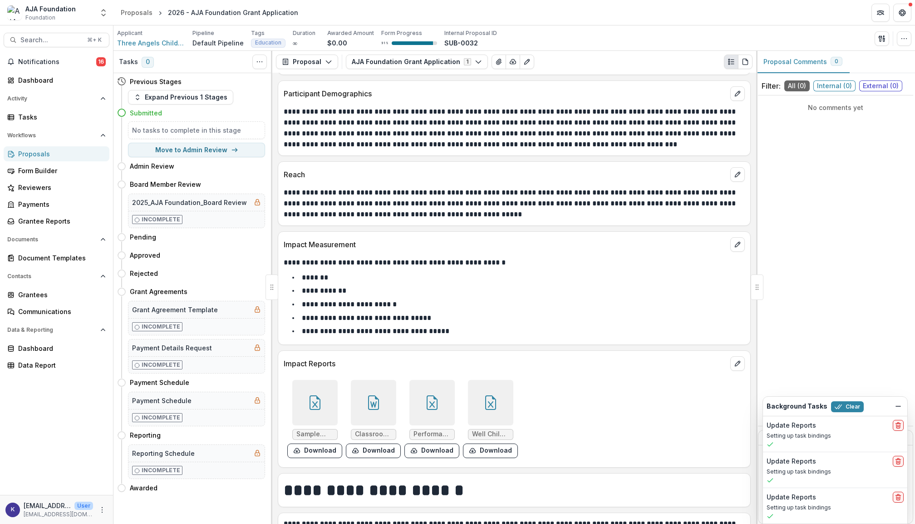
scroll to position [1951, 0]
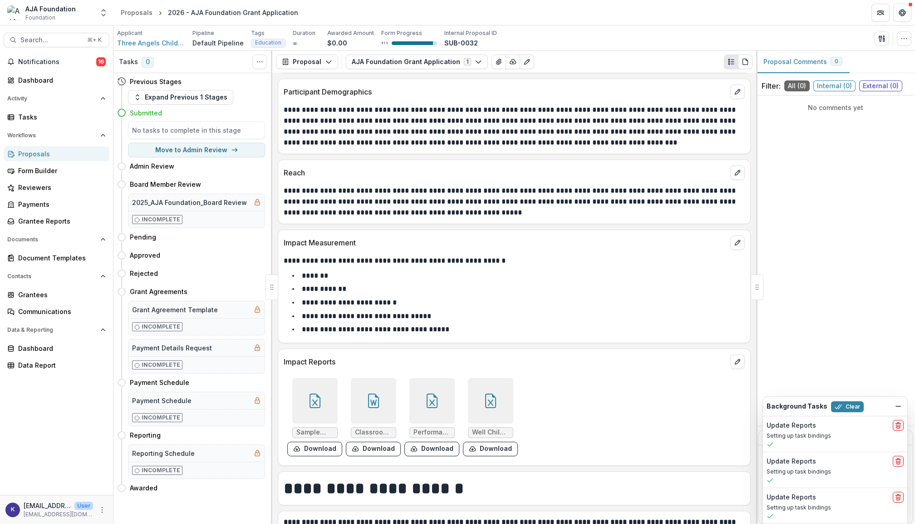
click at [316, 405] on icon at bounding box center [314, 402] width 5 height 6
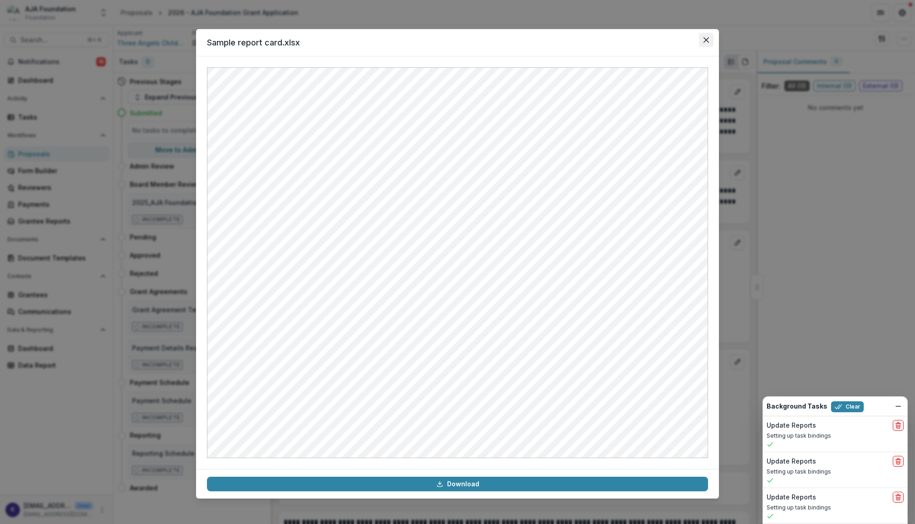
click at [711, 35] on button "Close" at bounding box center [706, 40] width 15 height 15
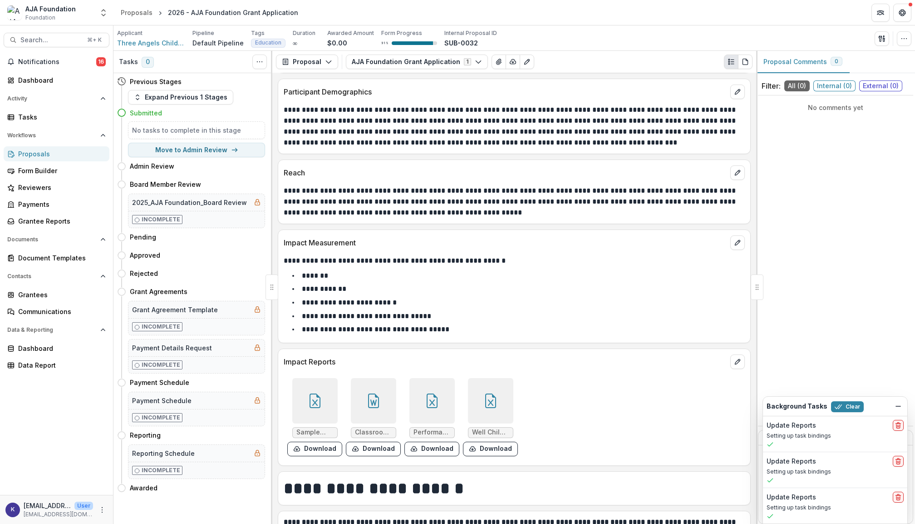
click at [368, 408] on icon at bounding box center [373, 400] width 11 height 15
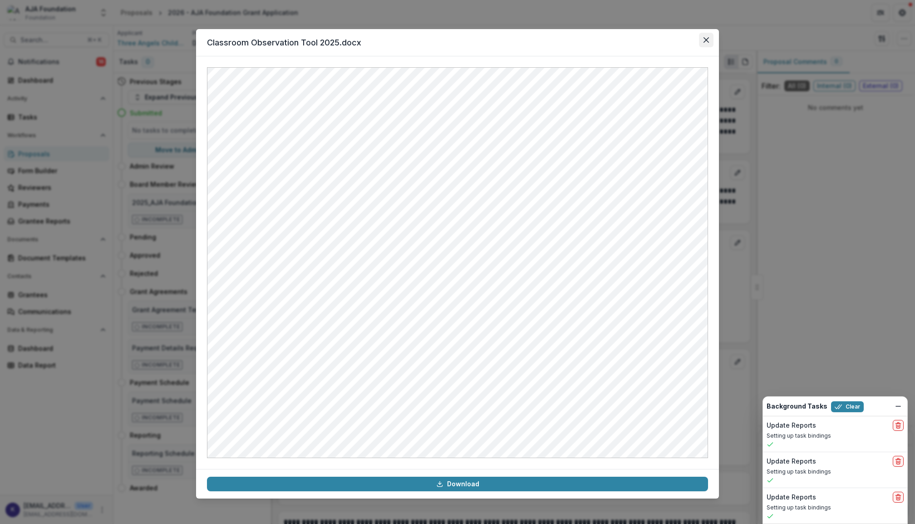
click at [708, 39] on icon "Close" at bounding box center [706, 39] width 5 height 5
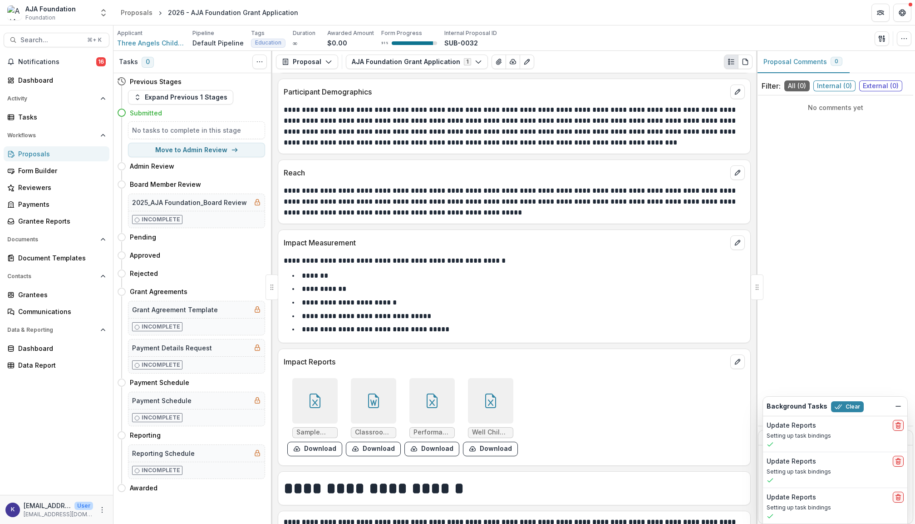
click at [425, 403] on icon at bounding box center [432, 400] width 15 height 15
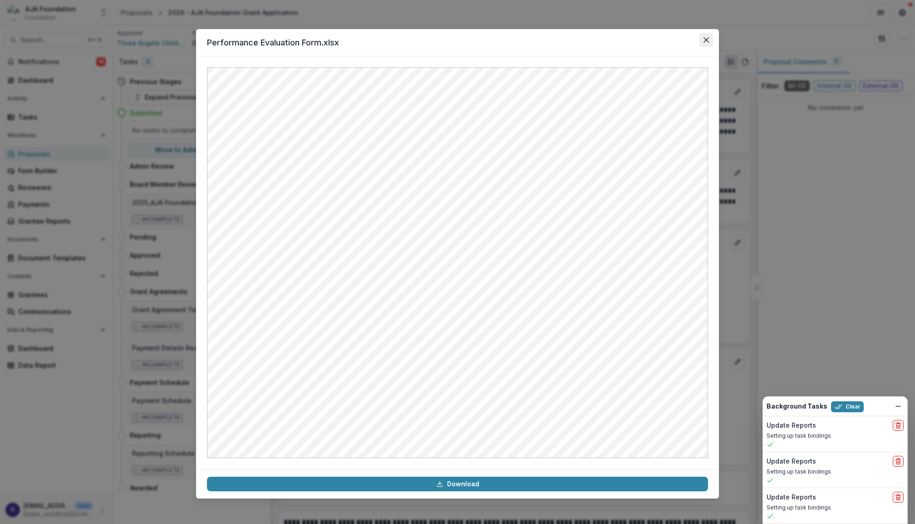
click at [705, 42] on icon "Close" at bounding box center [706, 39] width 5 height 5
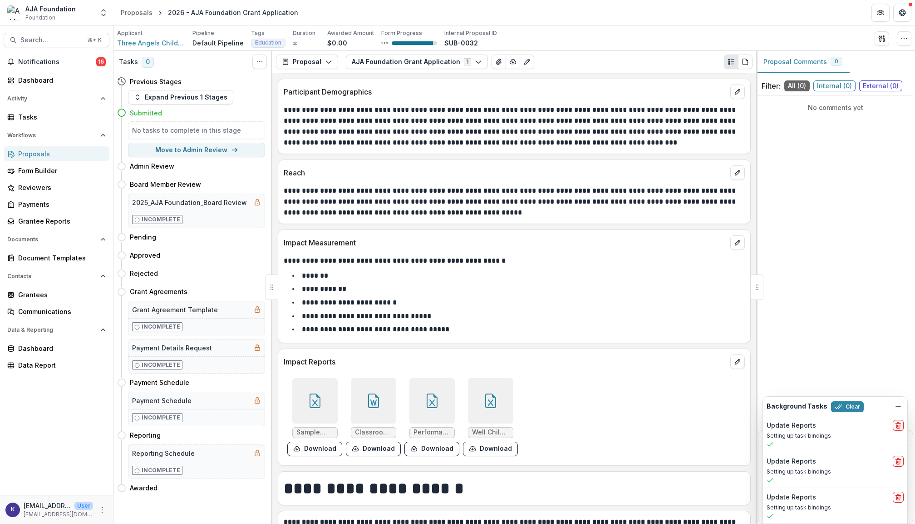
click at [493, 402] on icon at bounding box center [491, 400] width 15 height 15
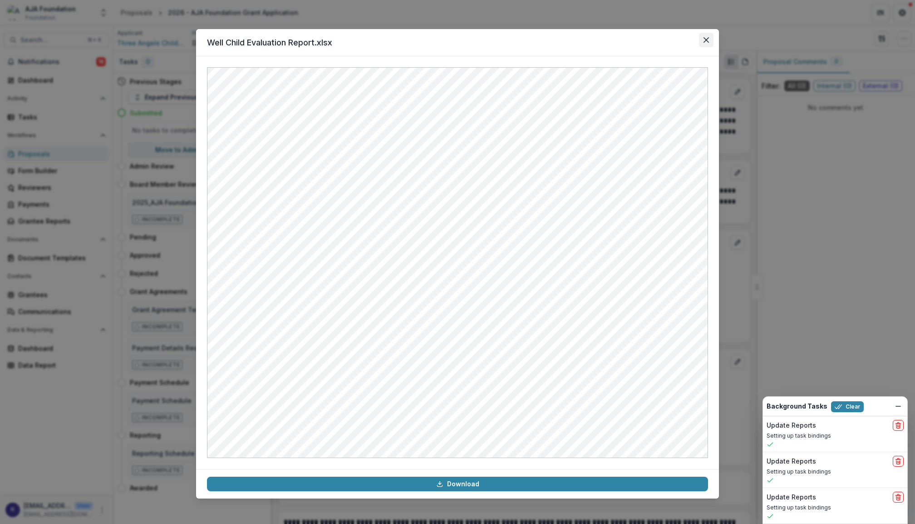
click at [705, 37] on icon "Close" at bounding box center [706, 39] width 5 height 5
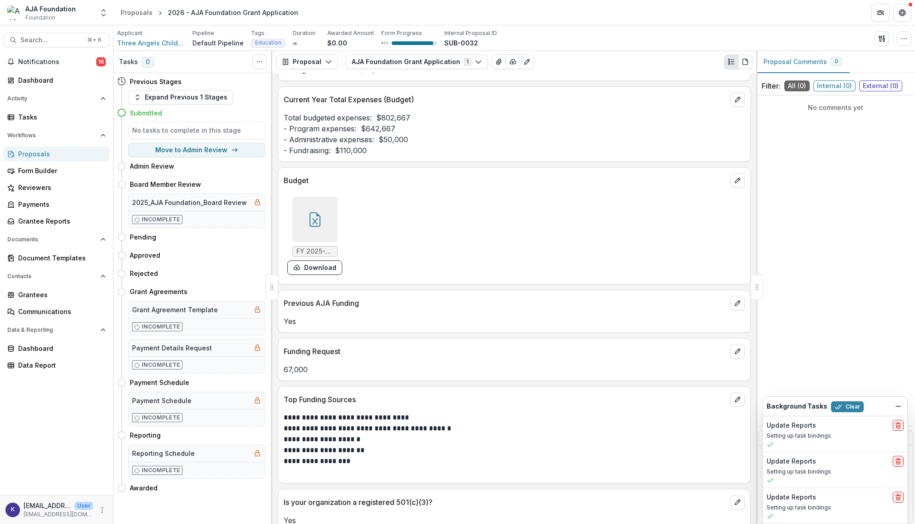
scroll to position [3038, 0]
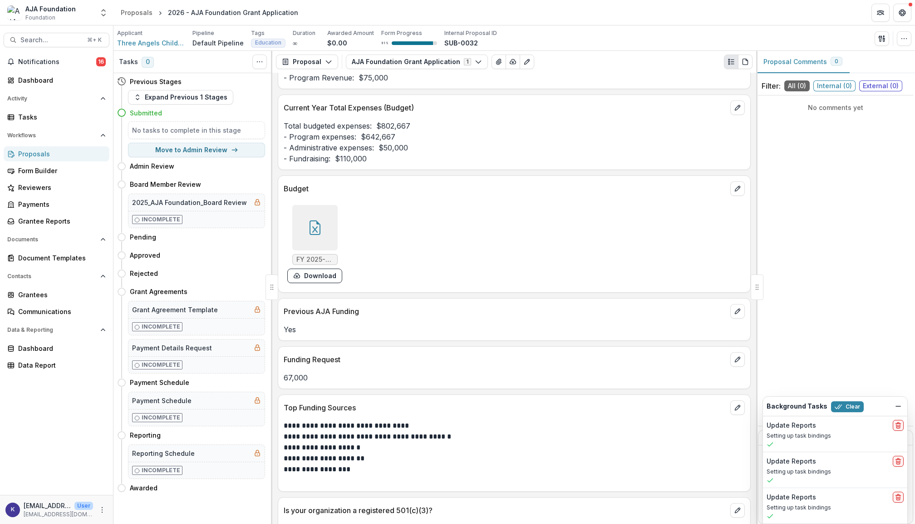
click at [318, 235] on icon at bounding box center [315, 227] width 15 height 15
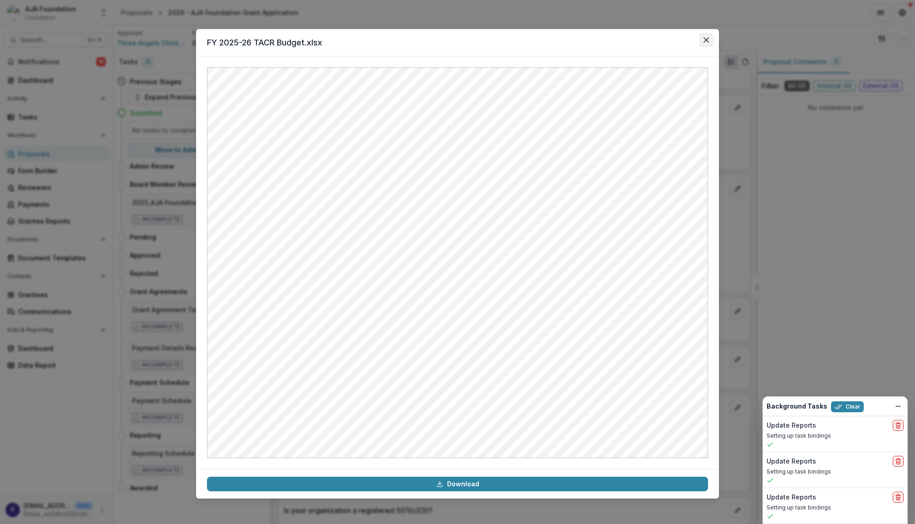
click at [709, 36] on button "Close" at bounding box center [706, 40] width 15 height 15
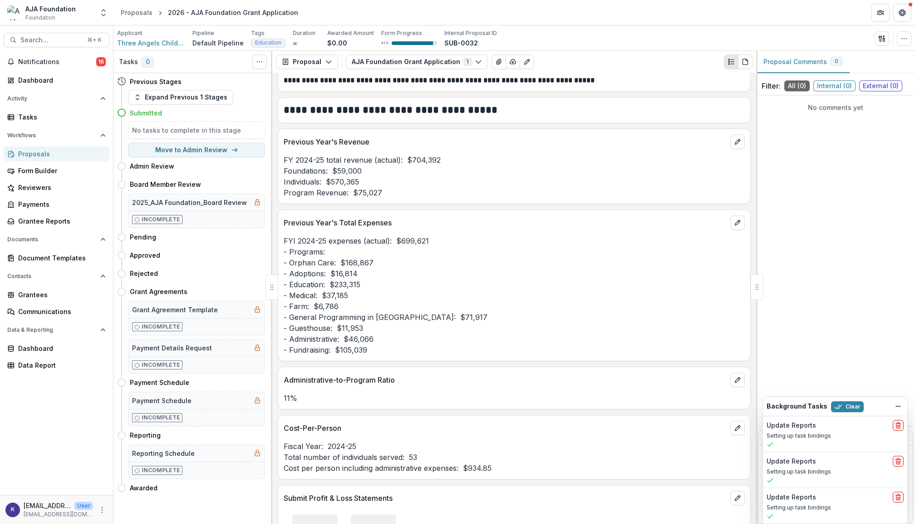
scroll to position [2415, 0]
click at [48, 222] on div "Grantee Reports" at bounding box center [60, 221] width 84 height 10
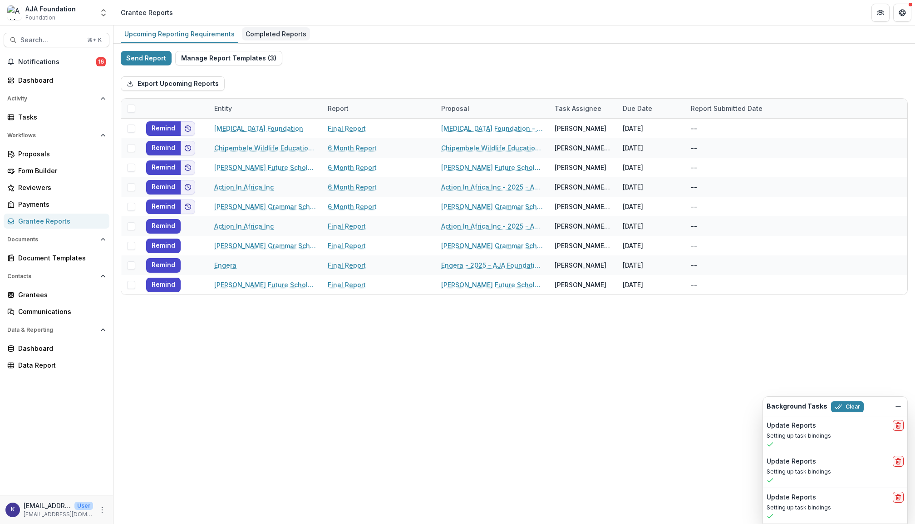
click at [276, 33] on div "Completed Reports" at bounding box center [276, 33] width 68 height 13
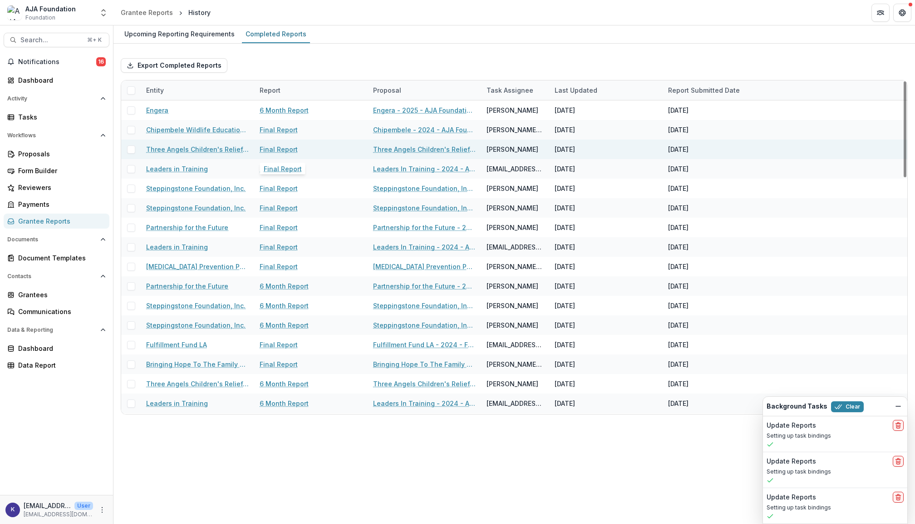
click at [278, 149] on link "Final Report" at bounding box center [279, 149] width 38 height 10
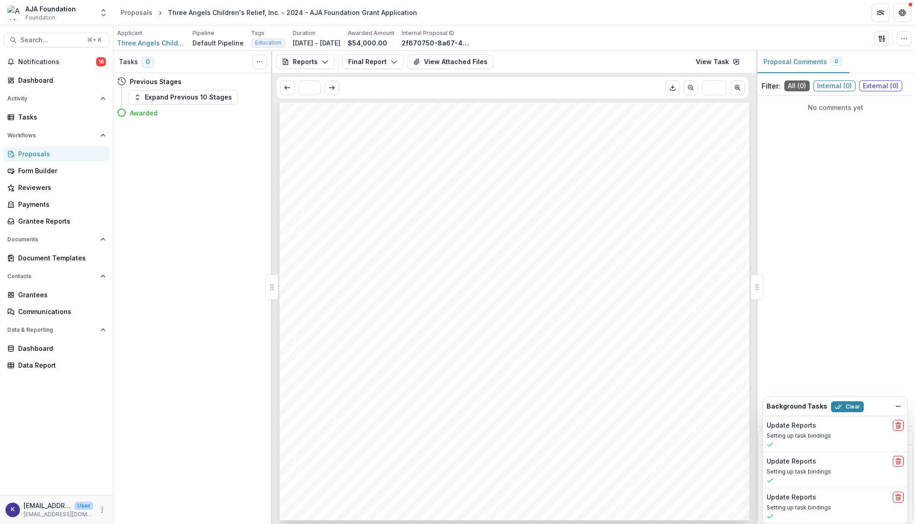
scroll to position [2929, 0]
click at [42, 17] on span "Foundation" at bounding box center [40, 18] width 30 height 8
click at [40, 153] on div "Proposals" at bounding box center [60, 154] width 84 height 10
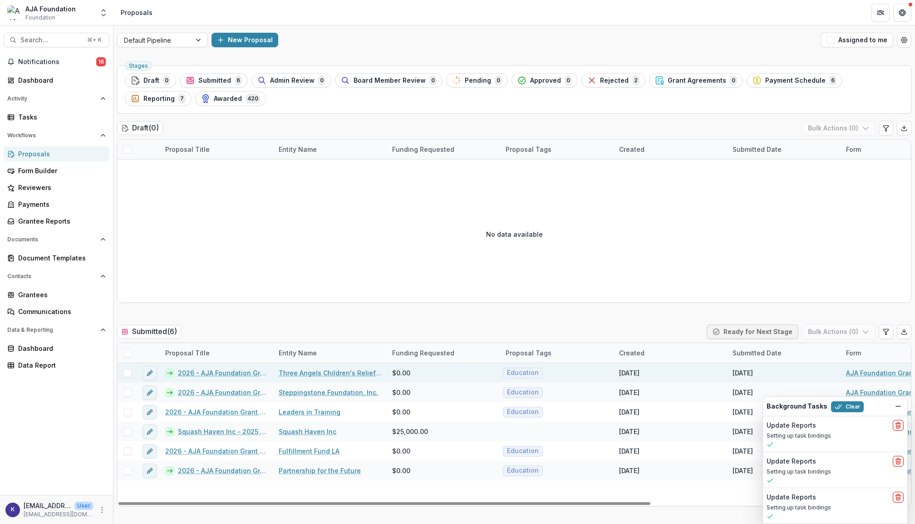
click at [212, 374] on link "2026 - AJA Foundation Grant Application" at bounding box center [223, 373] width 90 height 10
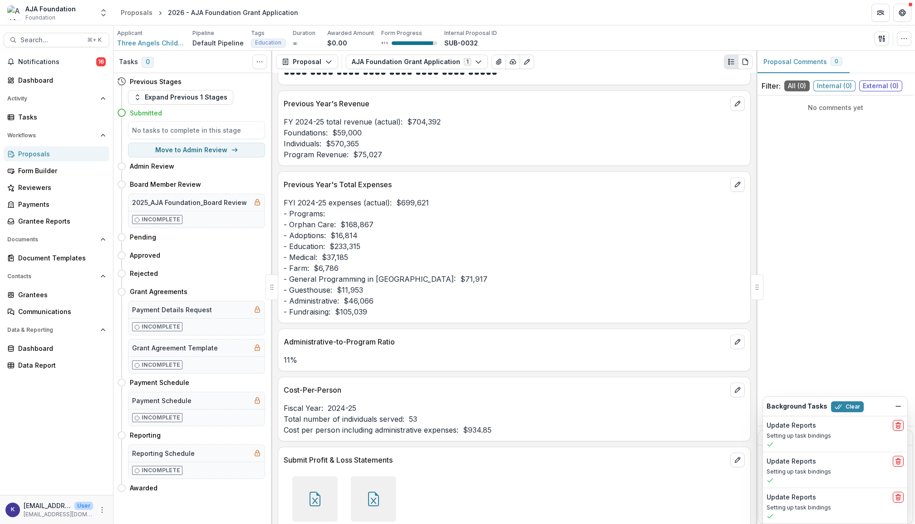
scroll to position [2454, 0]
drag, startPoint x: 409, startPoint y: 423, endPoint x: 417, endPoint y: 423, distance: 8.2
click at [417, 423] on p "Fiscal Year: 2024-25 Total number of individuals served: 53 Cost per person inc…" at bounding box center [514, 417] width 461 height 33
click at [60, 40] on span "Search..." at bounding box center [50, 40] width 61 height 8
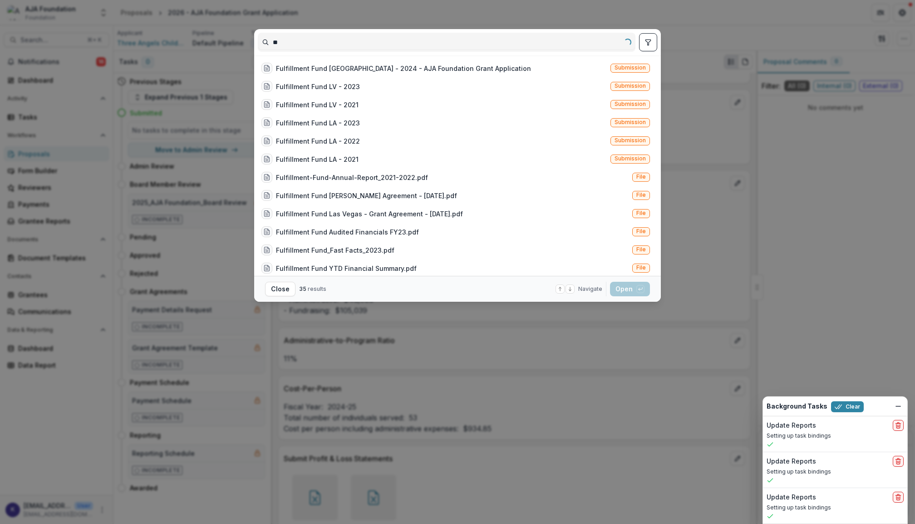
type input "*"
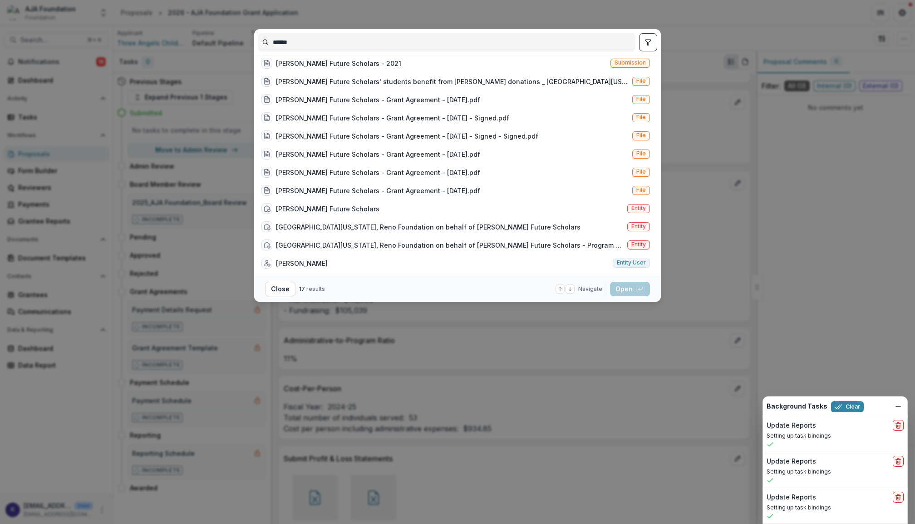
scroll to position [96, 0]
type input "******"
click at [427, 200] on div "[PERSON_NAME] Future Scholars Entity" at bounding box center [456, 208] width 396 height 18
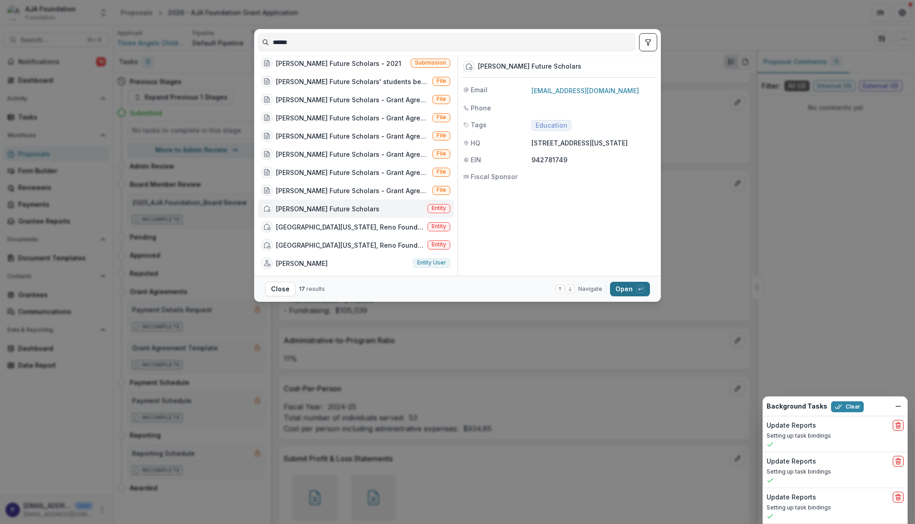
click at [640, 290] on icon "button" at bounding box center [640, 288] width 5 height 5
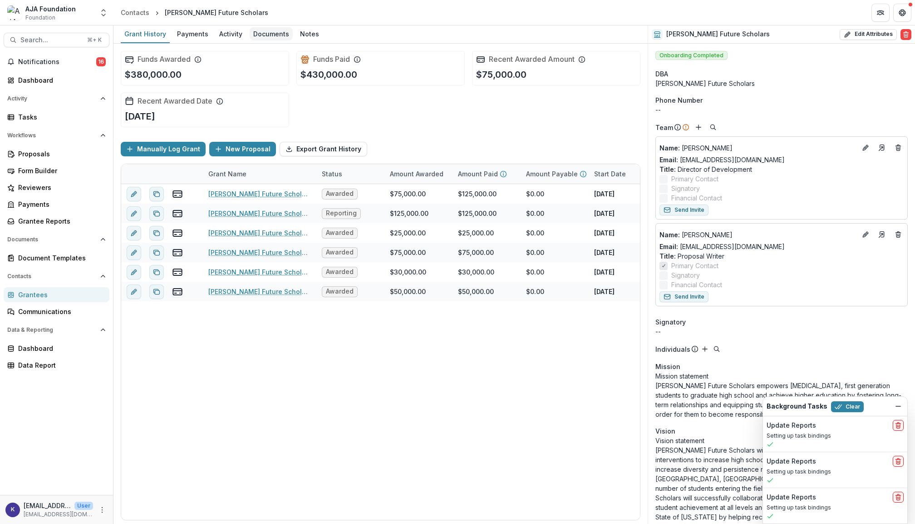
click at [262, 32] on div "Documents" at bounding box center [271, 33] width 43 height 13
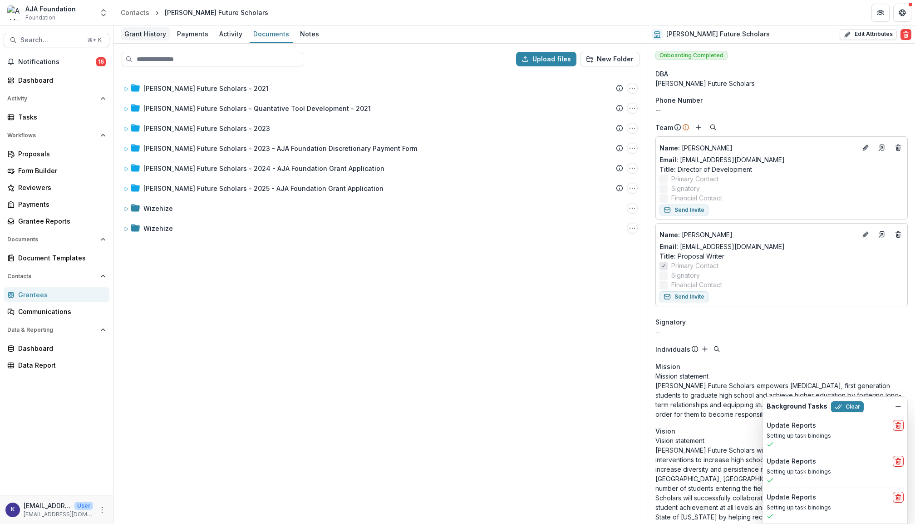
click at [145, 27] on div "Grant History" at bounding box center [145, 33] width 49 height 13
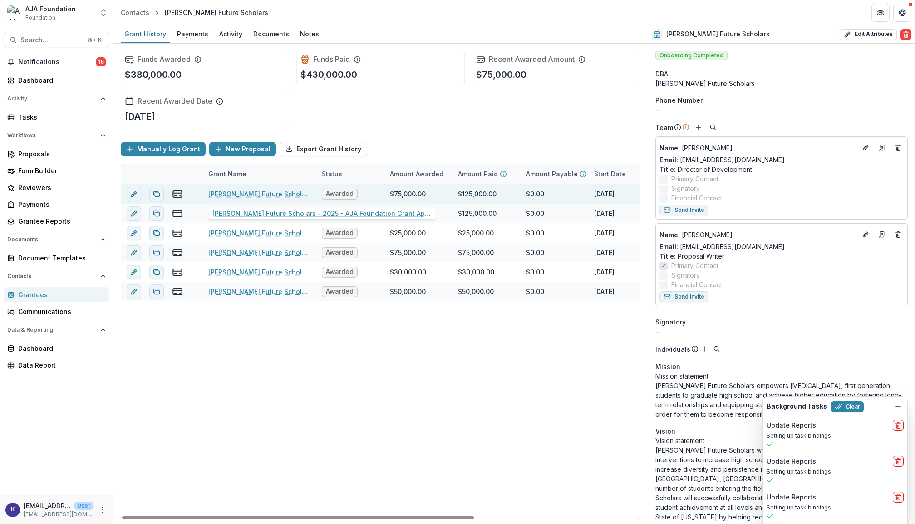
click at [249, 192] on link "[PERSON_NAME] Future Scholars - 2025 - AJA Foundation Grant Application" at bounding box center [259, 194] width 103 height 10
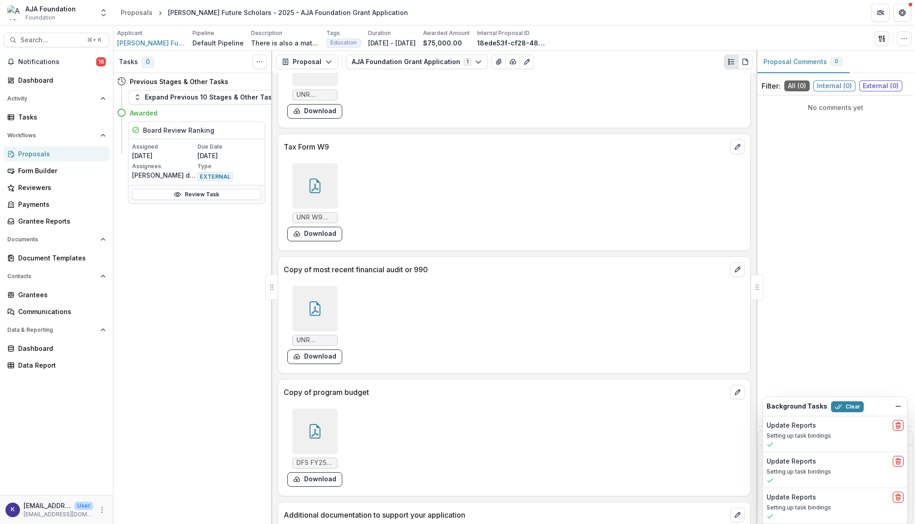
scroll to position [3516, 0]
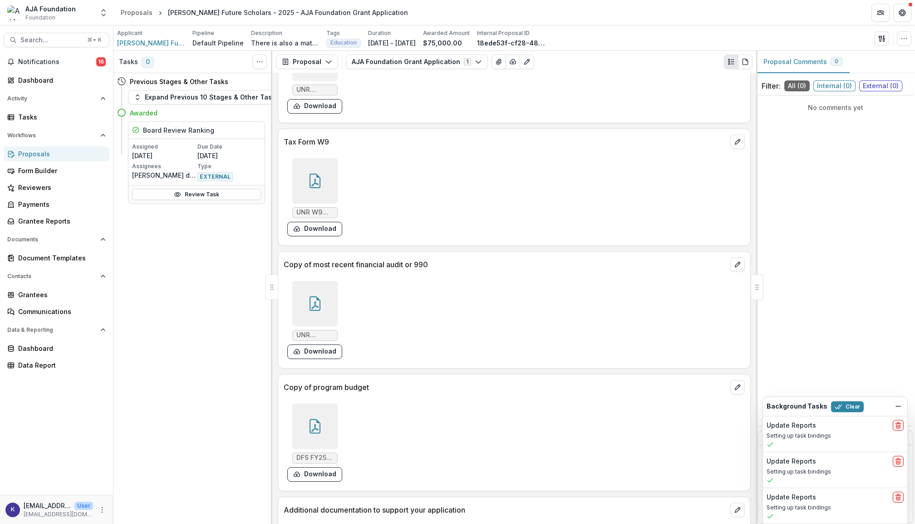
click at [313, 311] on icon at bounding box center [315, 303] width 15 height 15
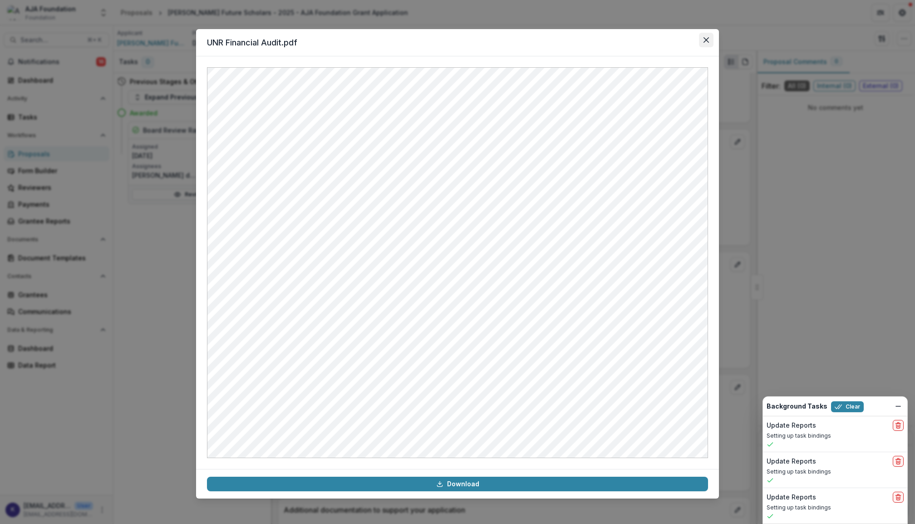
click at [705, 40] on icon "Close" at bounding box center [706, 39] width 5 height 5
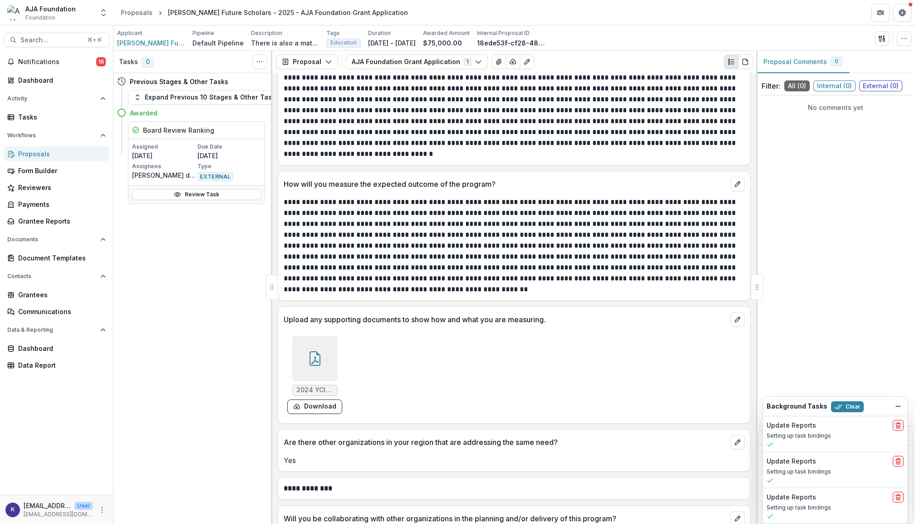
scroll to position [2280, 0]
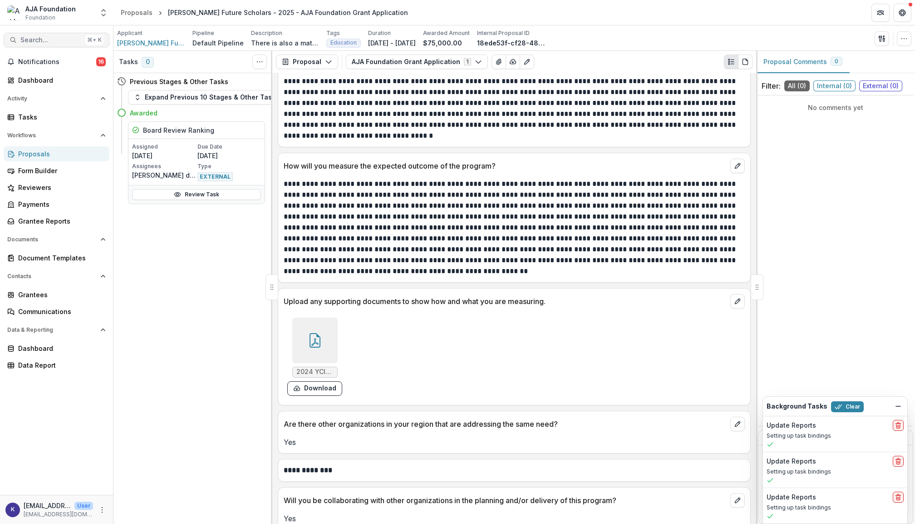
click at [53, 40] on span "Search..." at bounding box center [50, 40] width 61 height 8
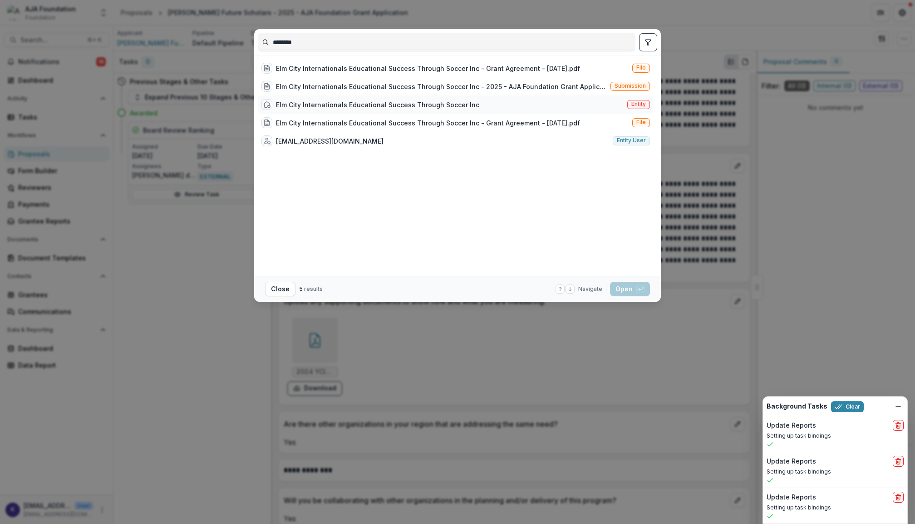
type input "********"
click at [489, 105] on div "Elm City Internationals Educational Success Through Soccer Inc Entity" at bounding box center [456, 104] width 396 height 18
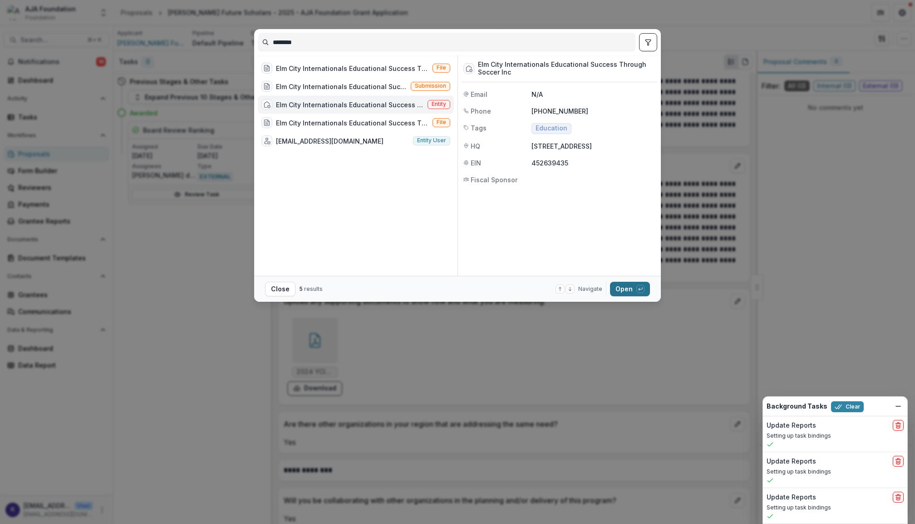
click at [633, 293] on button "Open with enter key" at bounding box center [630, 289] width 40 height 15
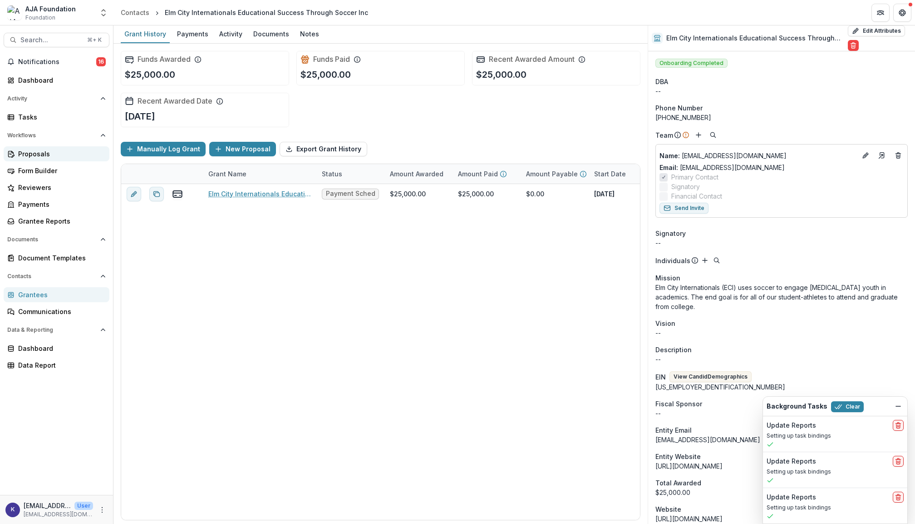
click at [50, 152] on div "Proposals" at bounding box center [60, 154] width 84 height 10
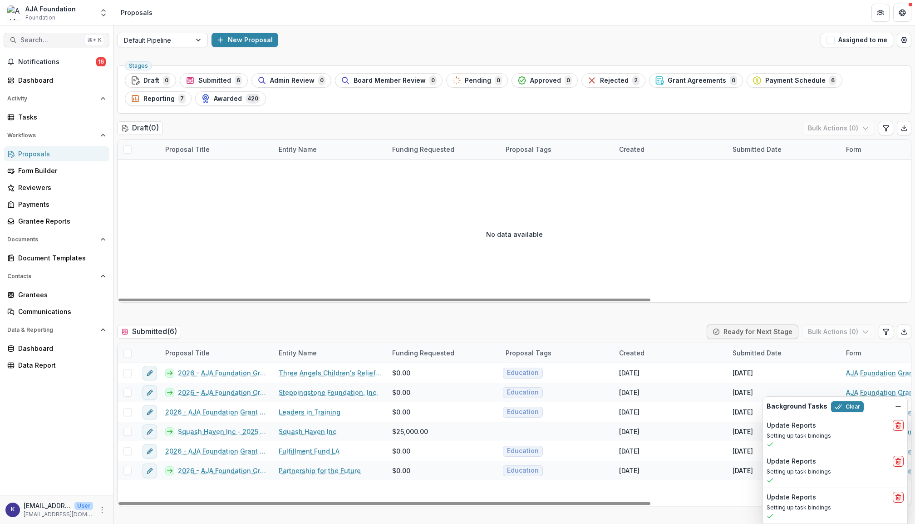
click at [38, 38] on span "Search..." at bounding box center [50, 40] width 61 height 8
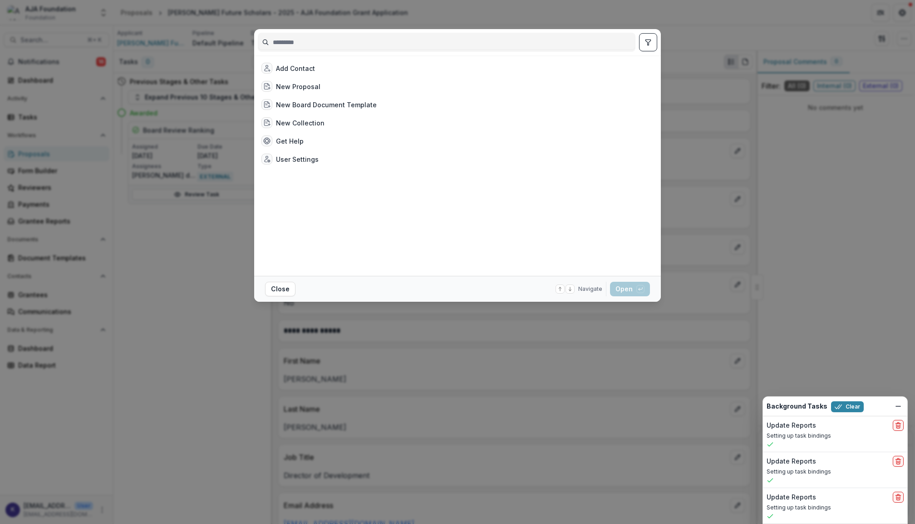
click at [193, 284] on div "Add Contact New Proposal New Board Document Template New Collection Get Help Us…" at bounding box center [457, 262] width 915 height 524
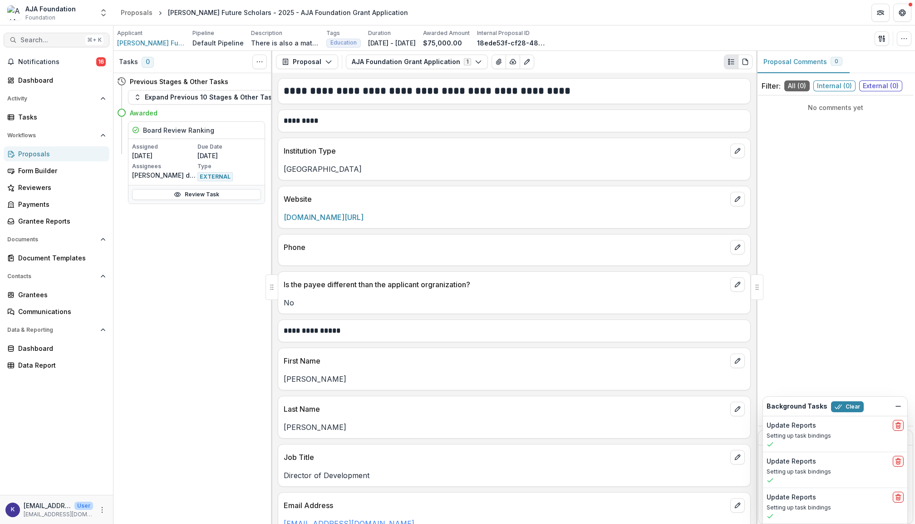
click at [62, 37] on span "Search..." at bounding box center [50, 40] width 61 height 8
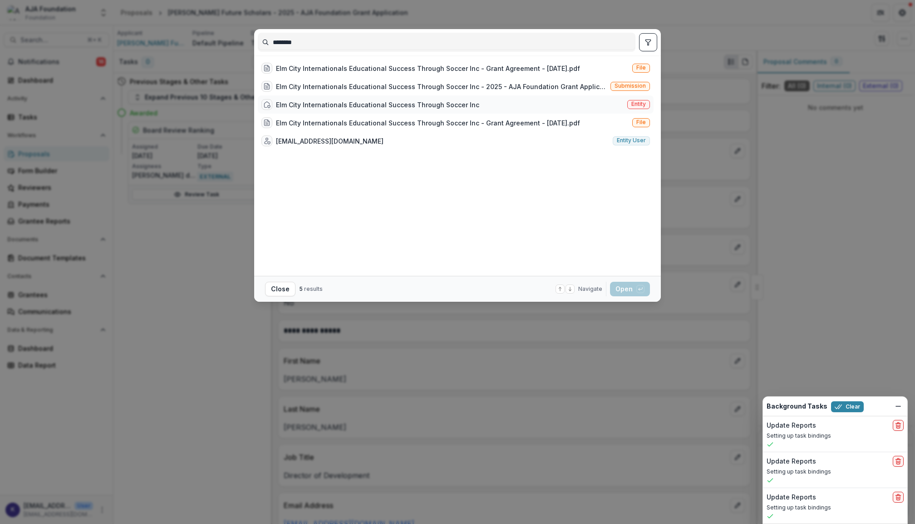
type input "********"
click at [570, 108] on div "Elm City Internationals Educational Success Through Soccer Inc Entity" at bounding box center [456, 104] width 396 height 18
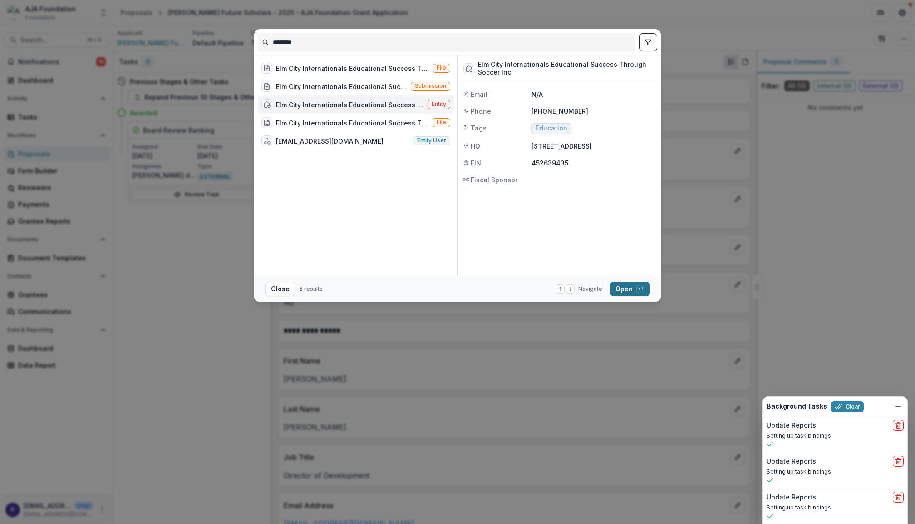
click at [636, 282] on button "Open with enter key" at bounding box center [630, 289] width 40 height 15
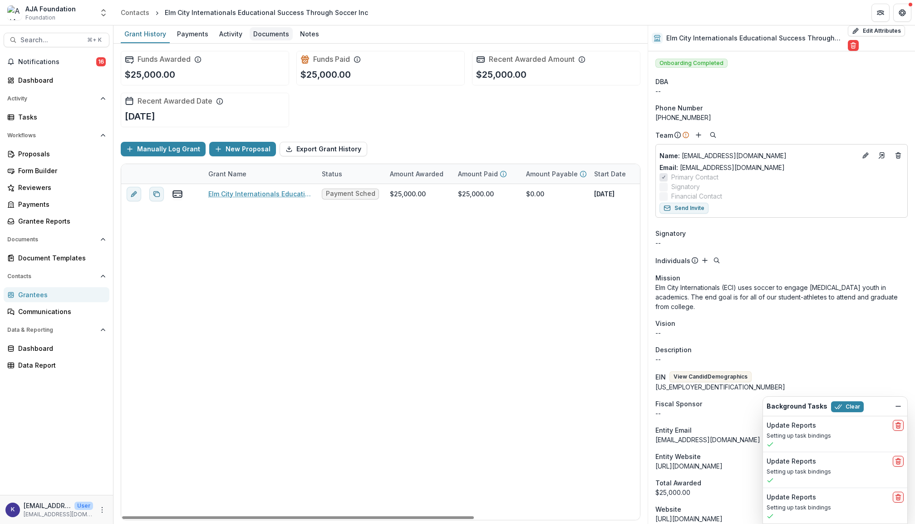
click at [275, 35] on div "Documents" at bounding box center [271, 33] width 43 height 13
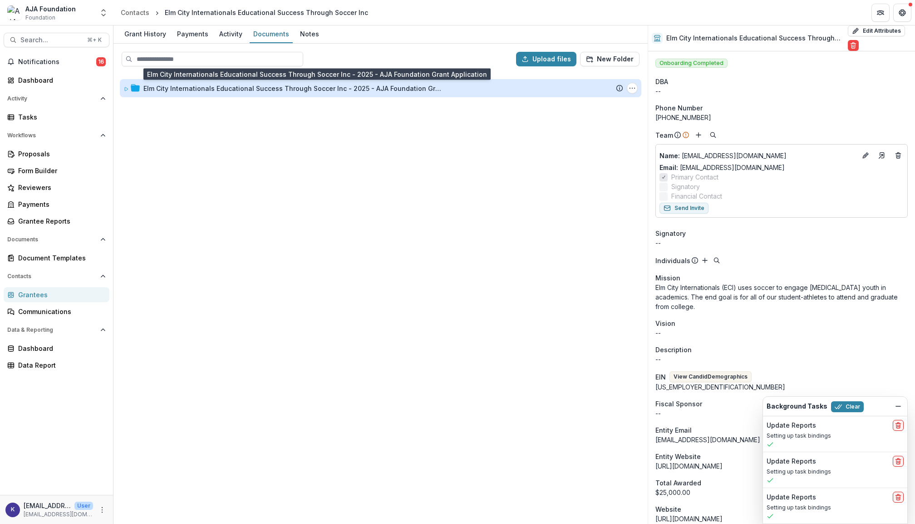
click at [353, 89] on div "Elm City Internationals Educational Success Through Soccer Inc - 2025 - AJA Fou…" at bounding box center [293, 89] width 300 height 10
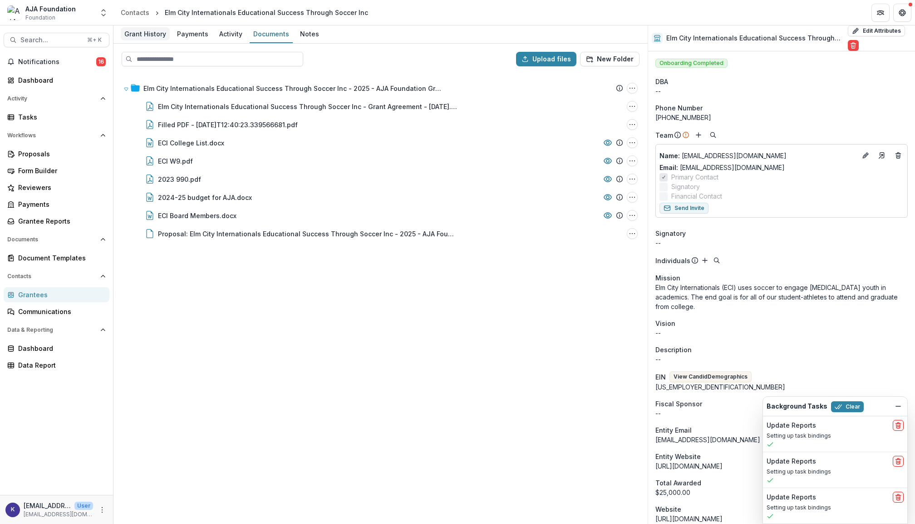
click at [142, 37] on div "Grant History" at bounding box center [145, 33] width 49 height 13
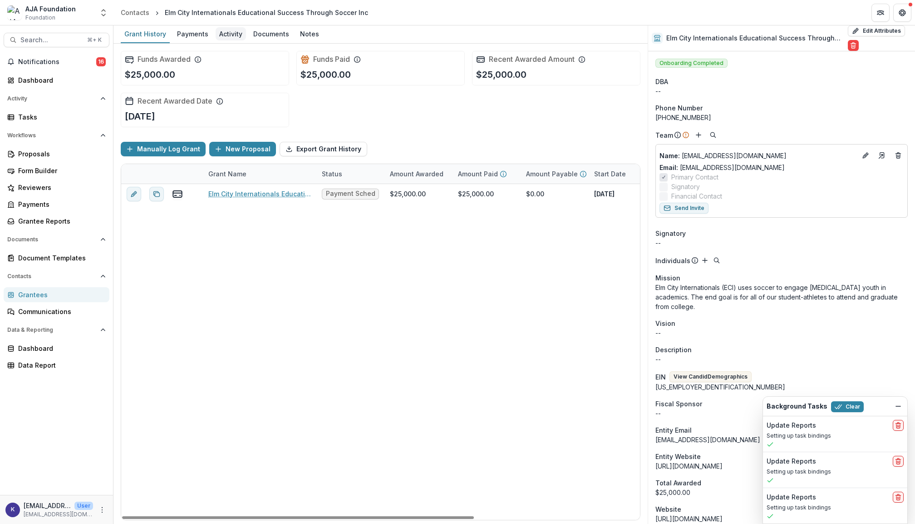
click at [224, 35] on div "Activity" at bounding box center [231, 33] width 30 height 13
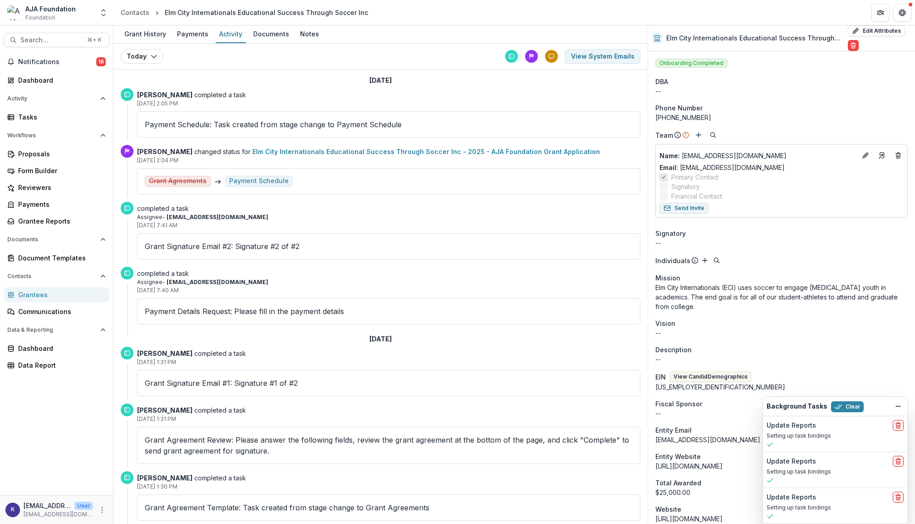
click at [304, 151] on link "Elm City Internationals Educational Success Through Soccer Inc - 2025 - AJA Fou…" at bounding box center [426, 152] width 348 height 8
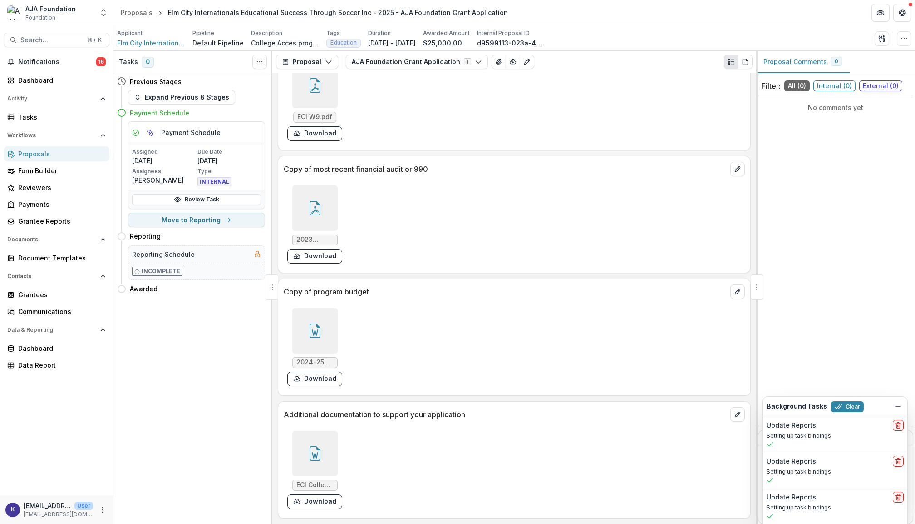
scroll to position [3113, 0]
click at [318, 323] on icon at bounding box center [315, 330] width 15 height 15
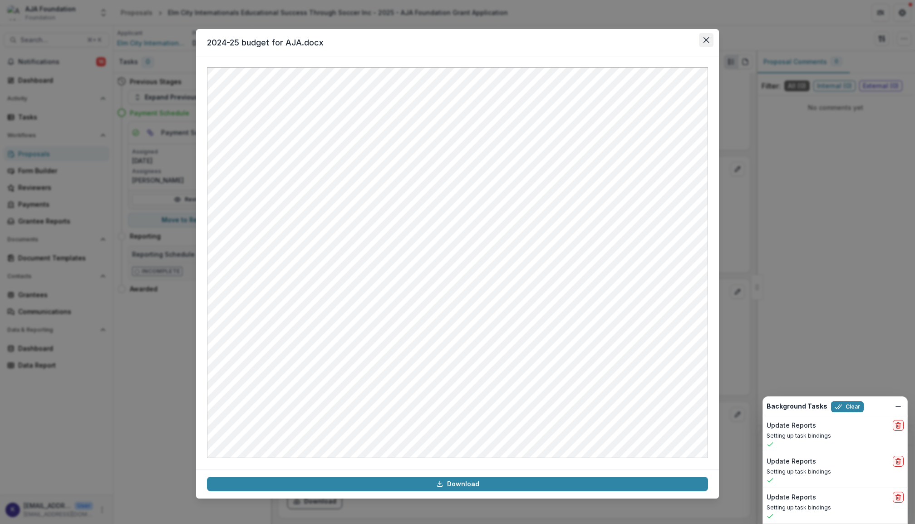
click at [709, 42] on button "Close" at bounding box center [706, 40] width 15 height 15
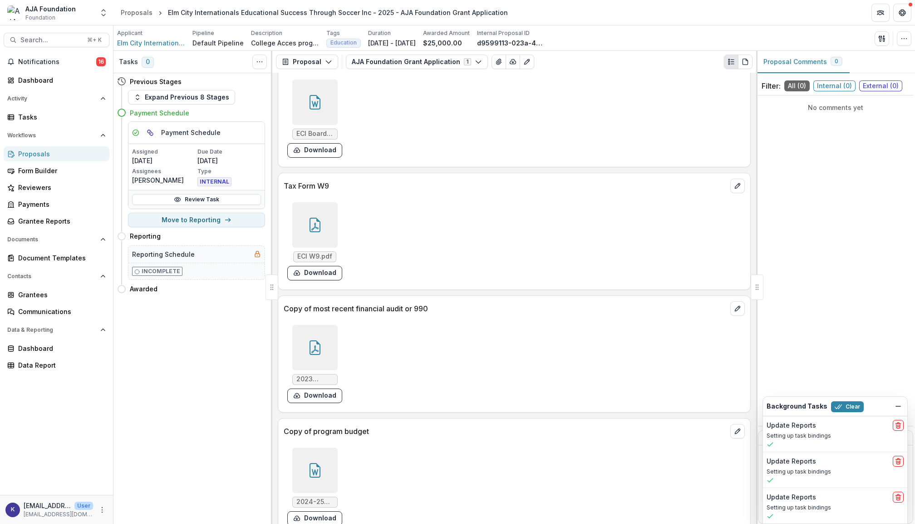
scroll to position [3052, 0]
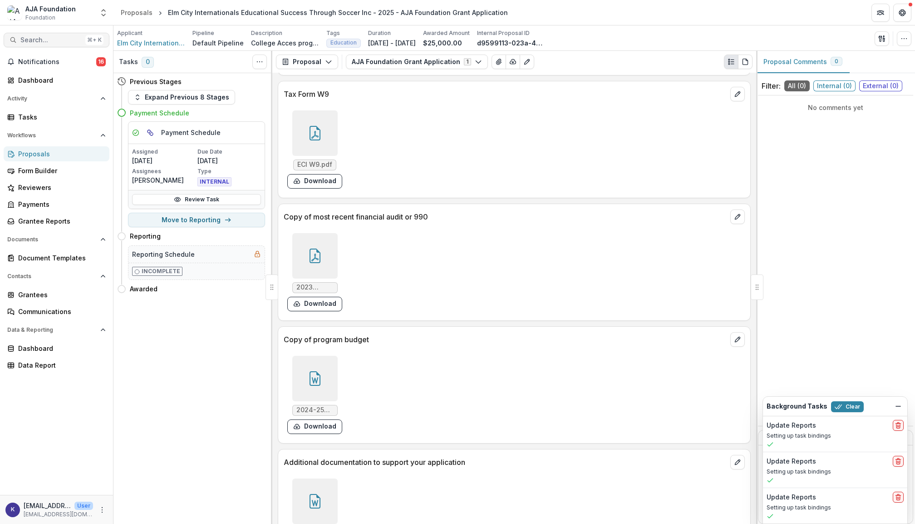
click at [47, 36] on span "Search..." at bounding box center [50, 40] width 61 height 8
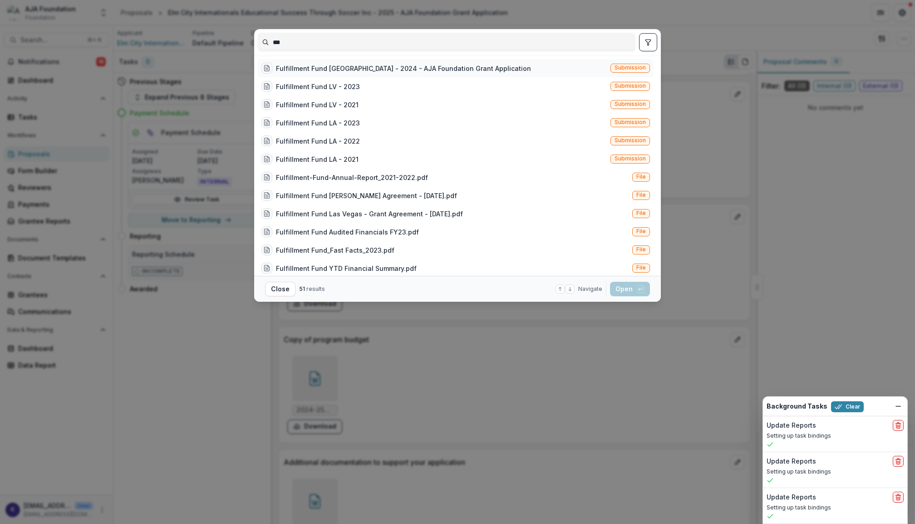
type input "***"
click at [321, 64] on div "Fulfillment Fund [GEOGRAPHIC_DATA] - 2024 - AJA Foundation Grant Application" at bounding box center [403, 69] width 255 height 10
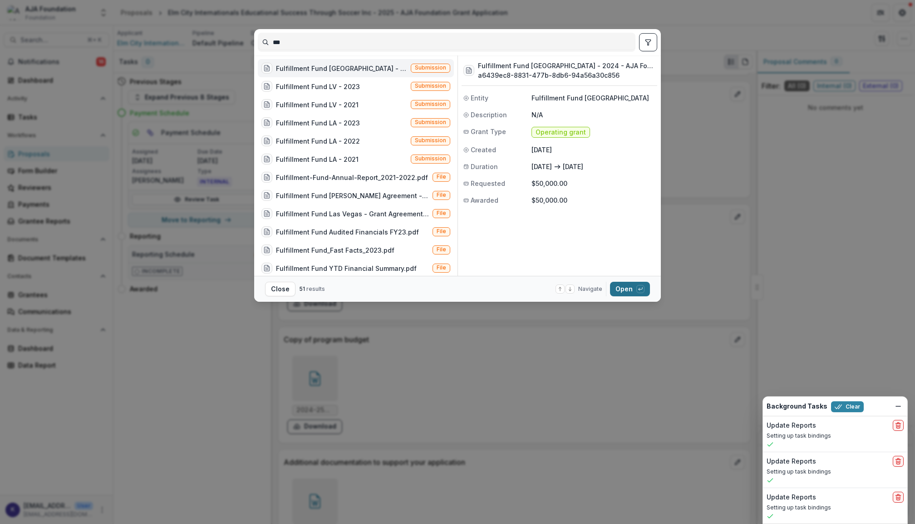
click at [630, 287] on button "Open with enter key" at bounding box center [630, 289] width 40 height 15
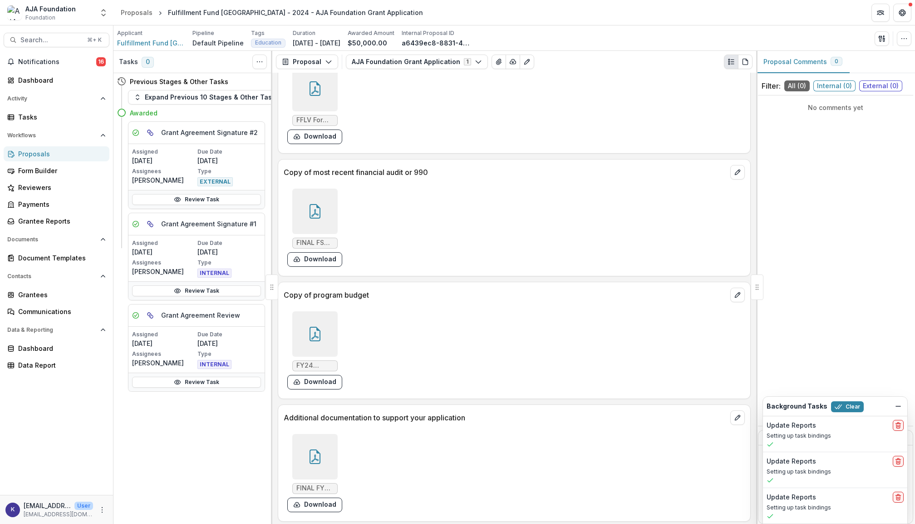
scroll to position [3337, 0]
